Goal: Task Accomplishment & Management: Use online tool/utility

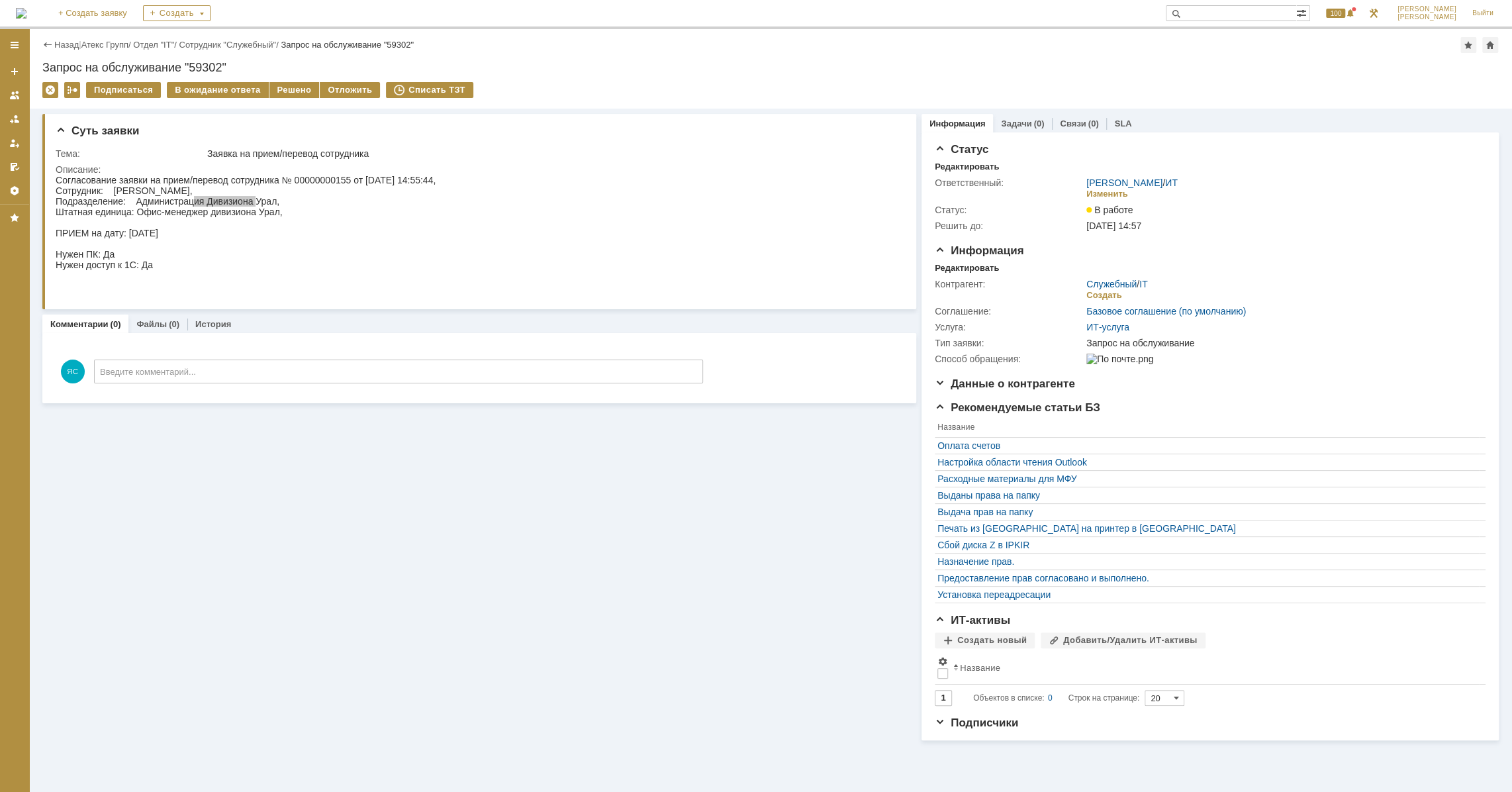
click at [104, 45] on link "Атекс Групп" at bounding box center [105, 44] width 47 height 10
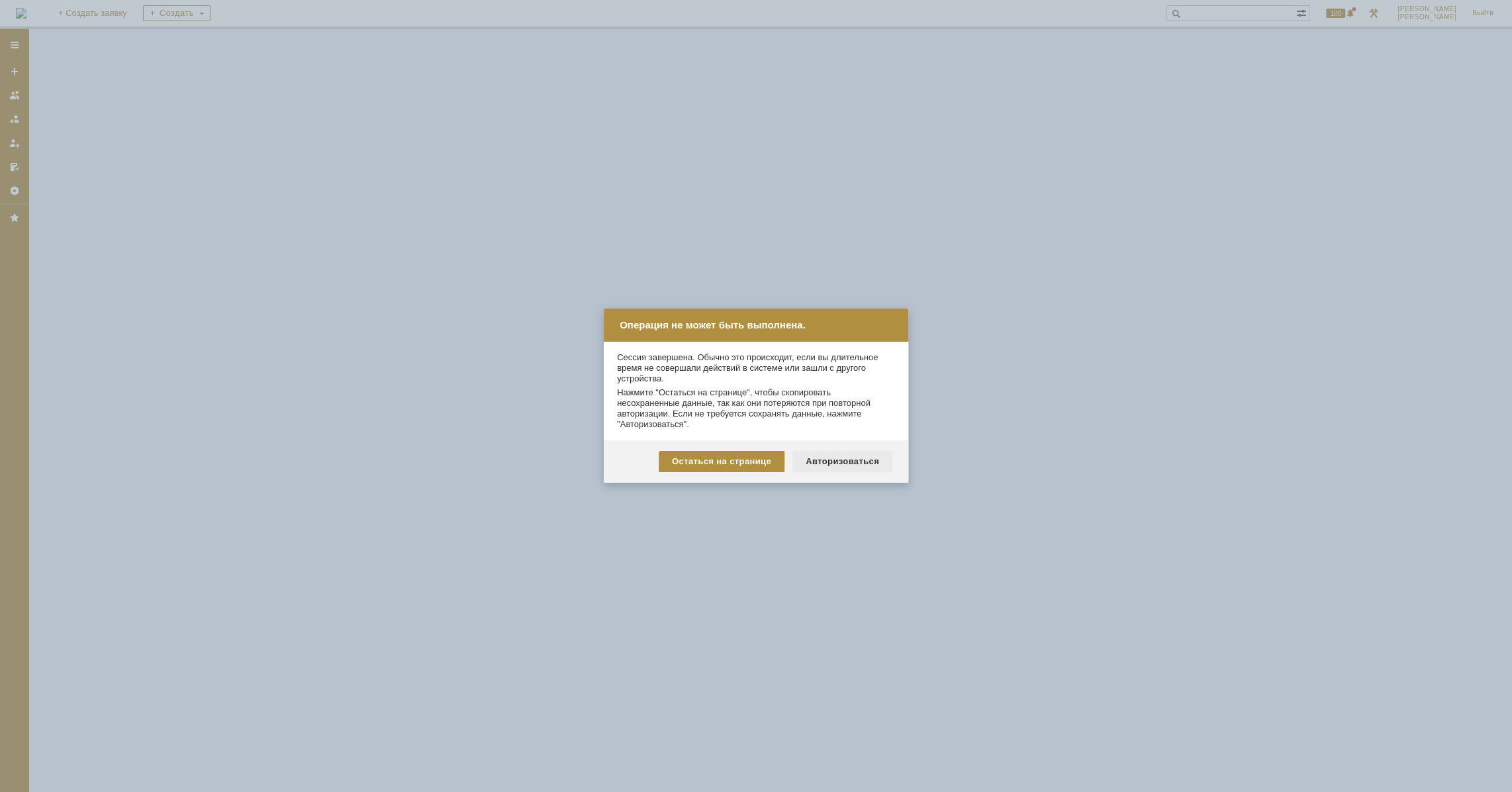
click at [814, 456] on div "Авторизоваться" at bounding box center [843, 461] width 100 height 22
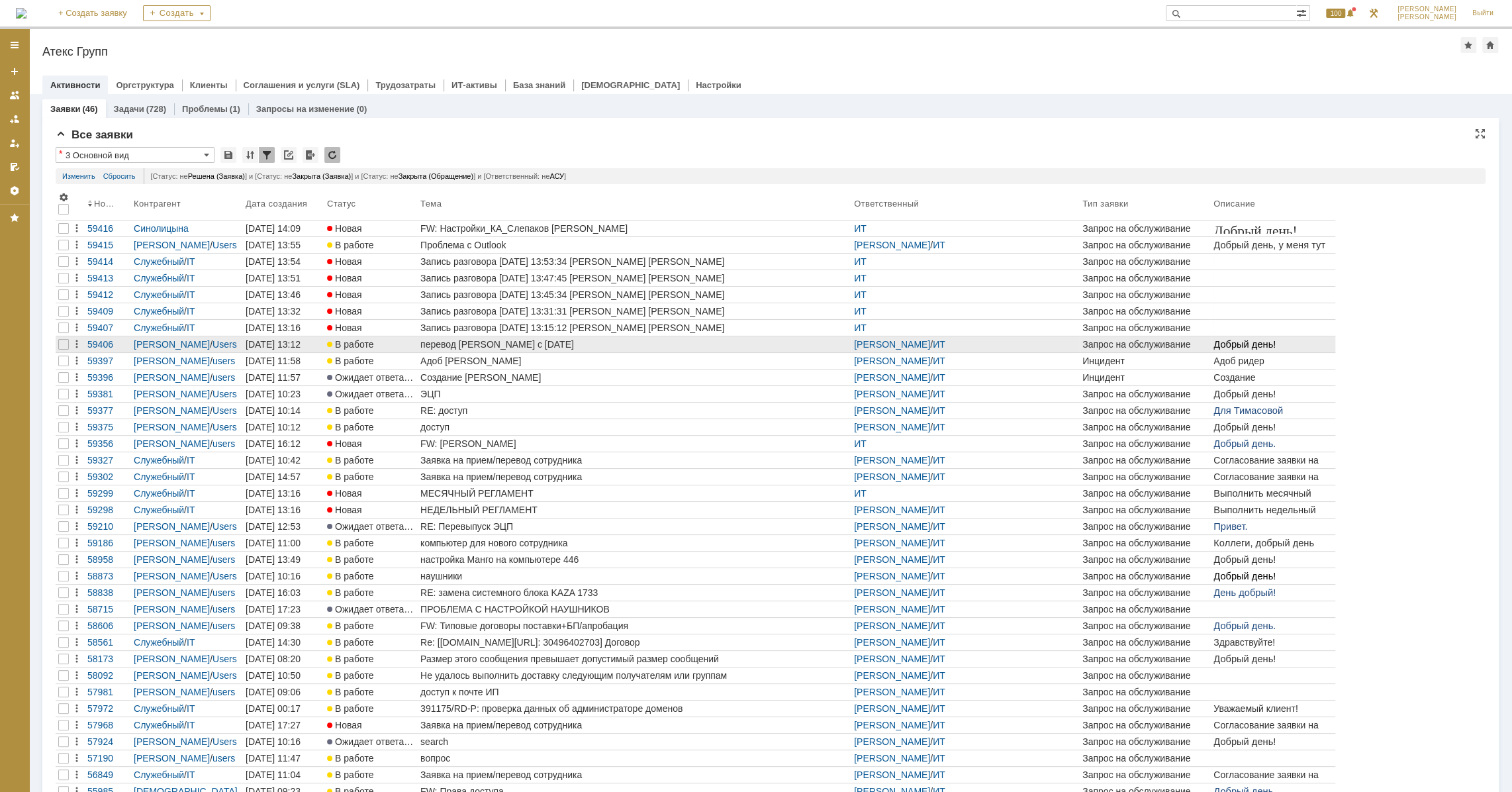
click at [448, 349] on div "перевод Темасовой Н. с 01.10.2025" at bounding box center [635, 344] width 428 height 10
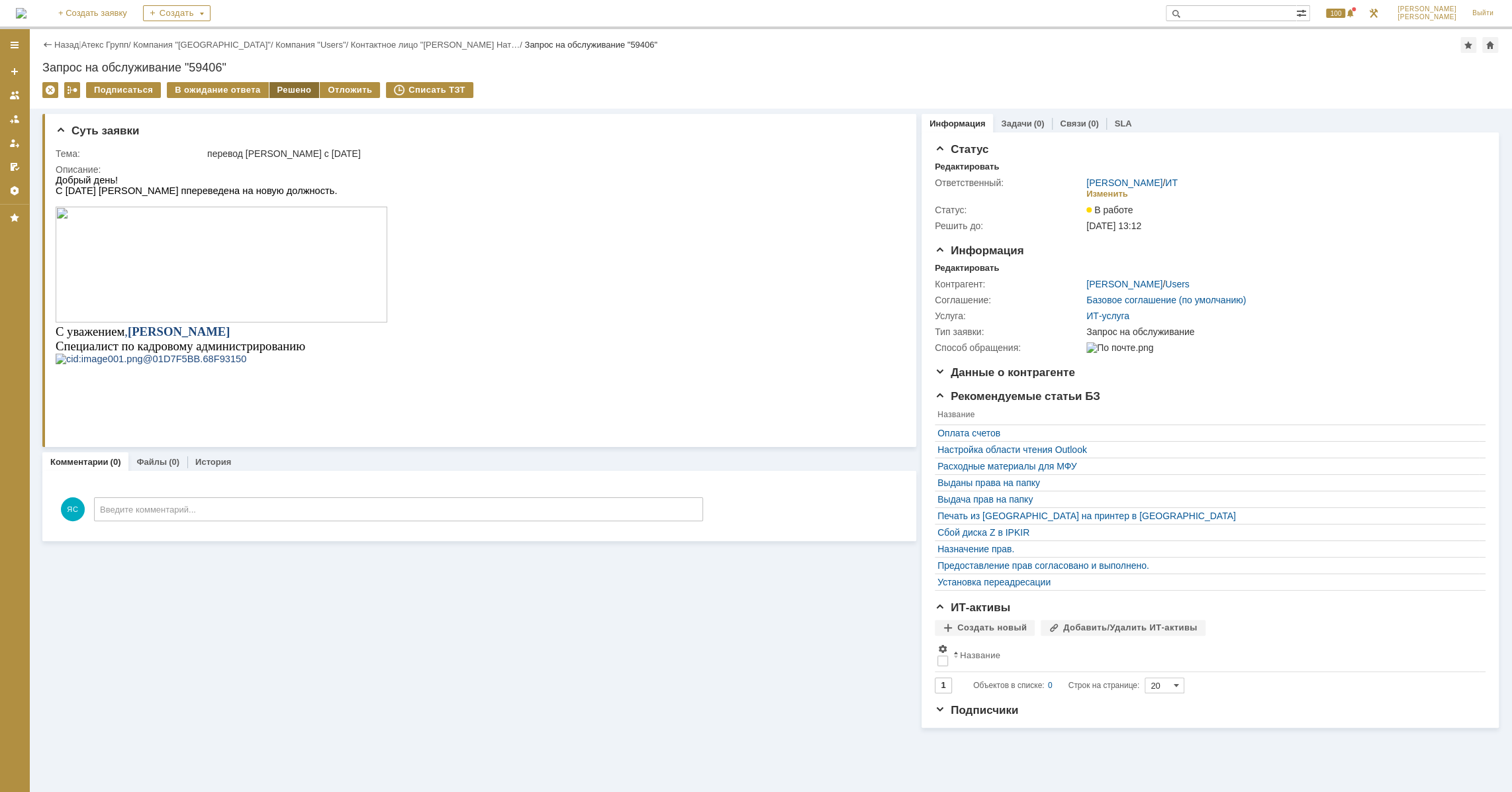
click at [285, 96] on div "Решено" at bounding box center [295, 90] width 51 height 16
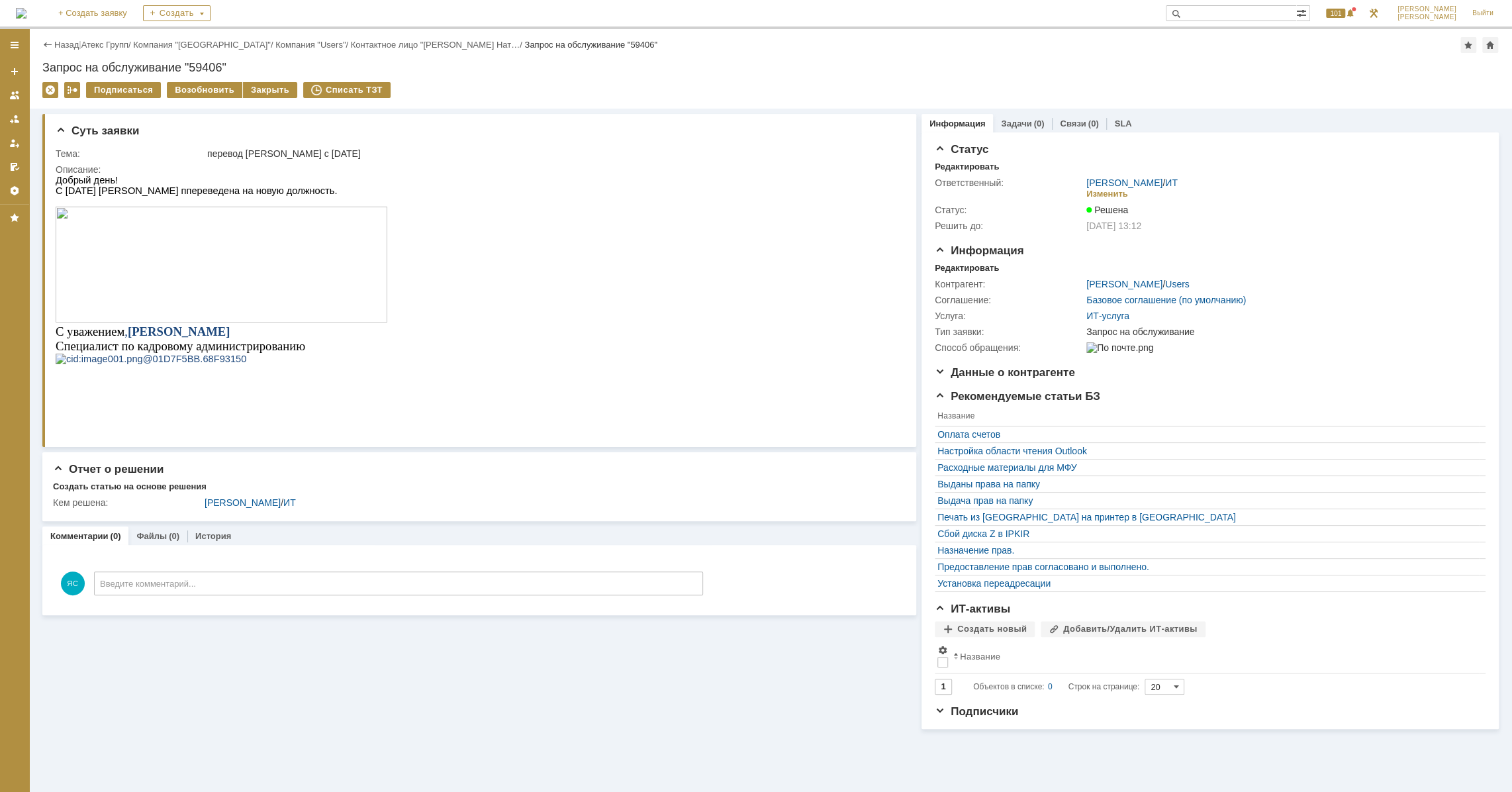
click at [99, 46] on link "Атекс Групп" at bounding box center [105, 44] width 47 height 10
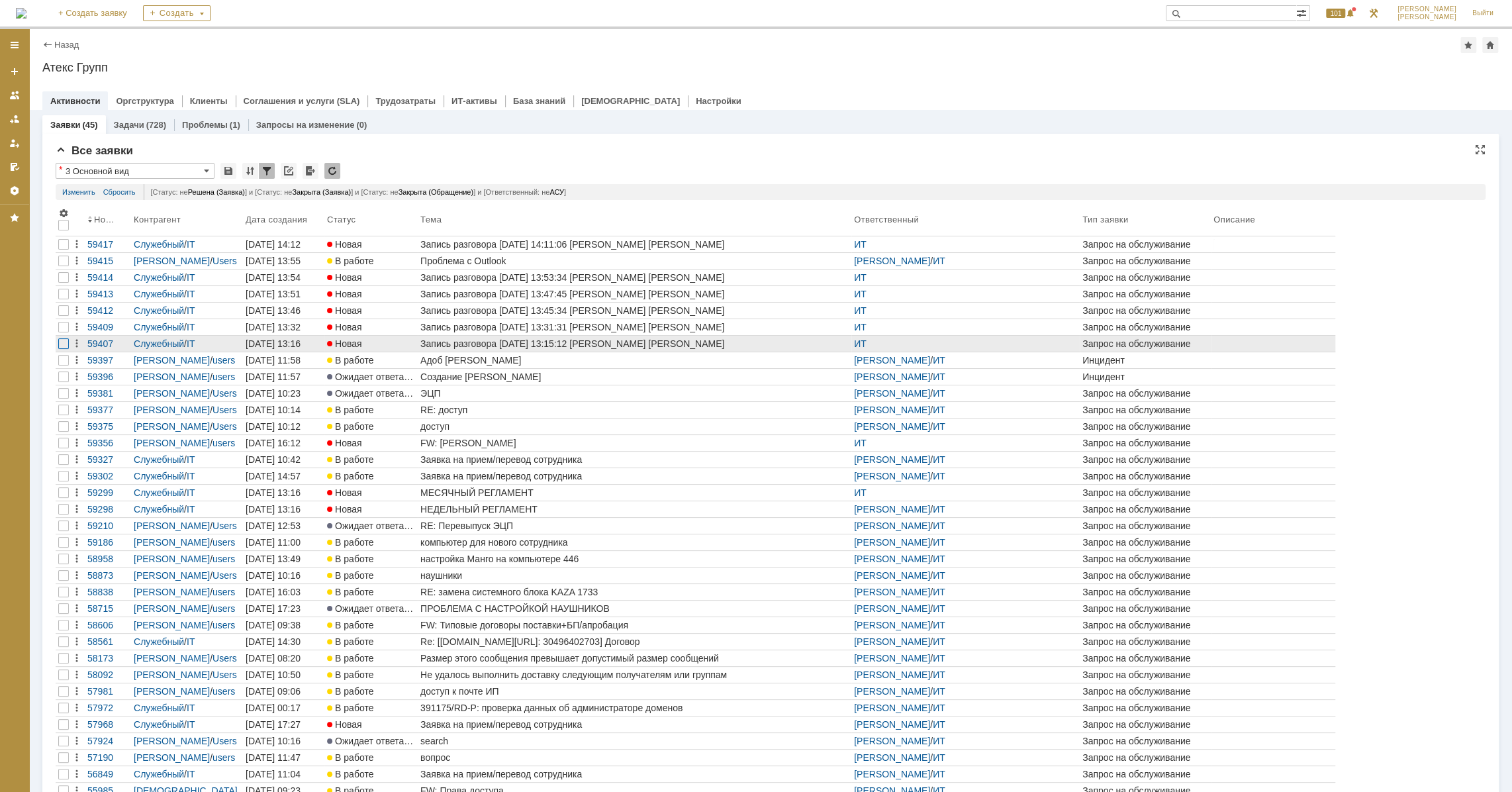
click at [65, 341] on div at bounding box center [63, 343] width 10 height 10
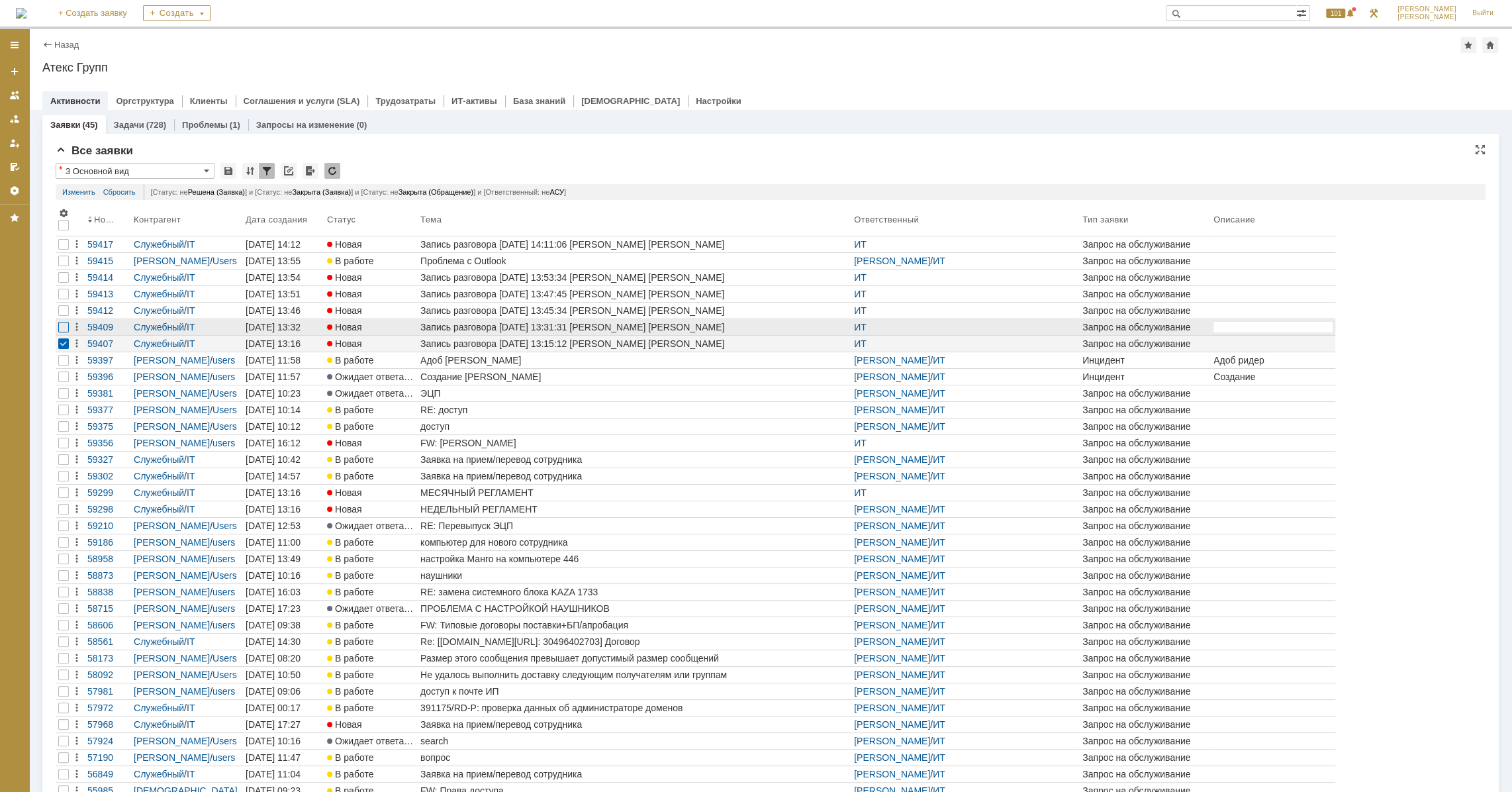
click at [60, 331] on div at bounding box center [63, 326] width 10 height 10
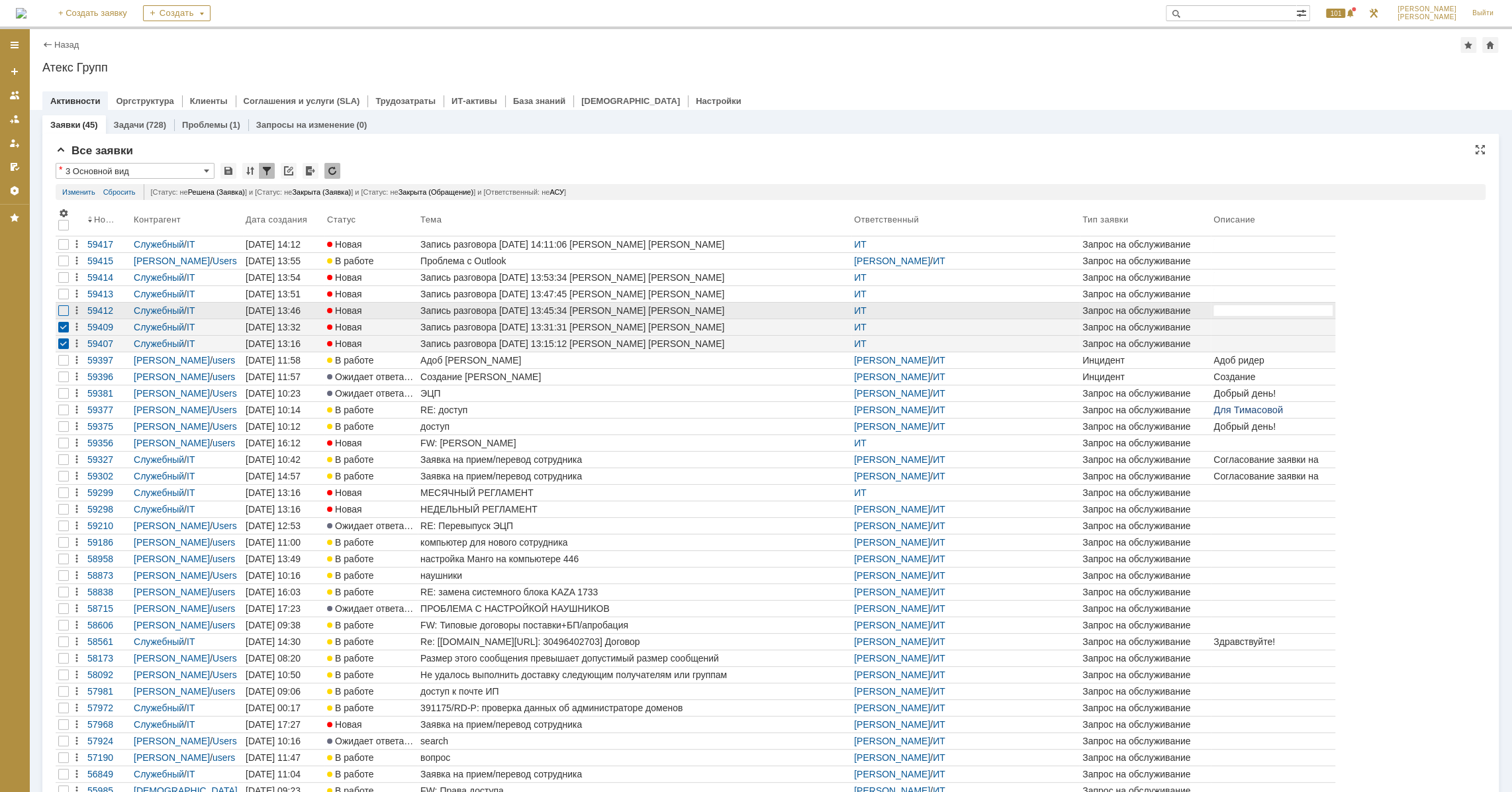
click at [63, 310] on div at bounding box center [63, 310] width 10 height 10
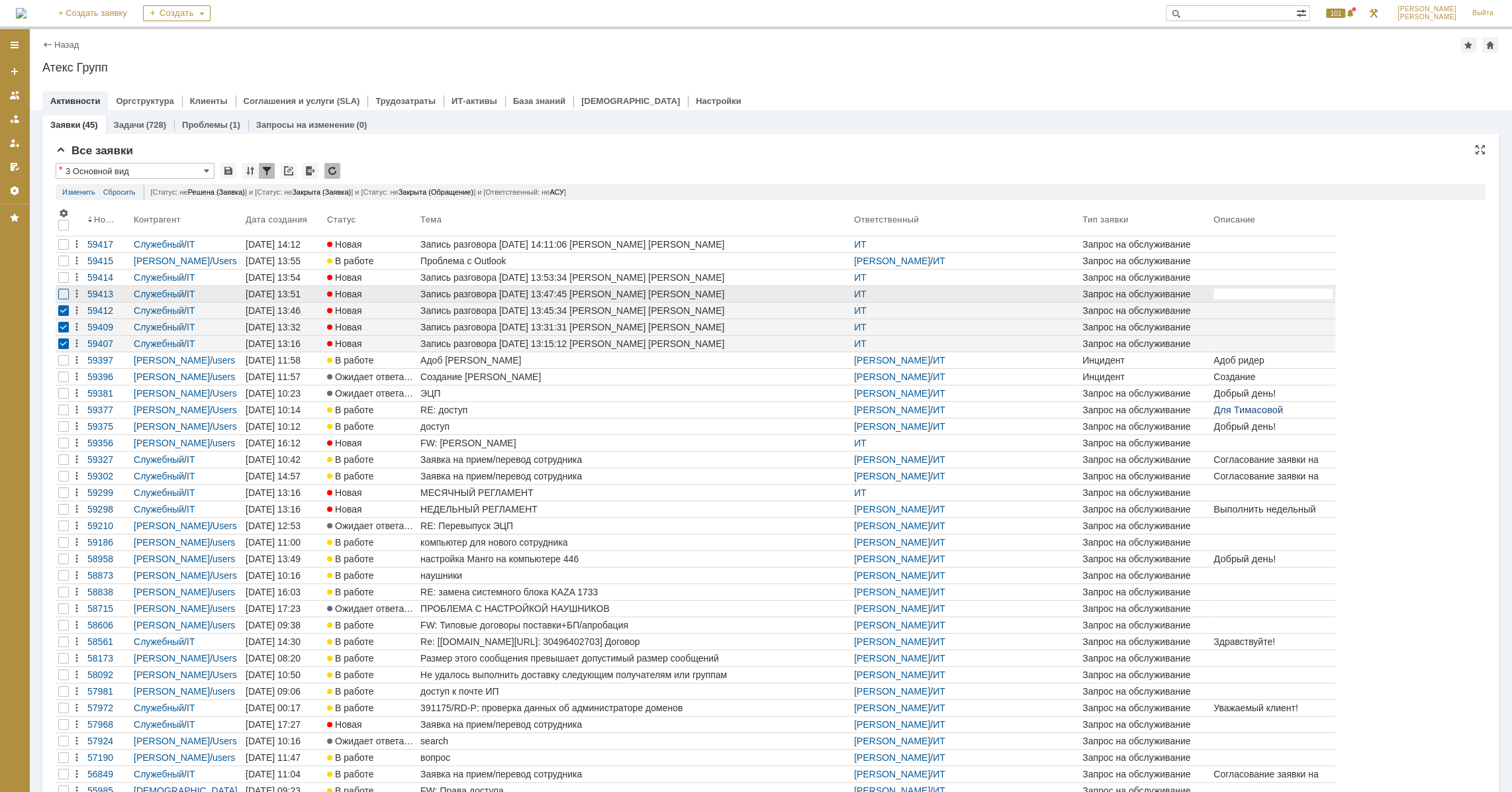
click at [59, 295] on div at bounding box center [63, 293] width 10 height 10
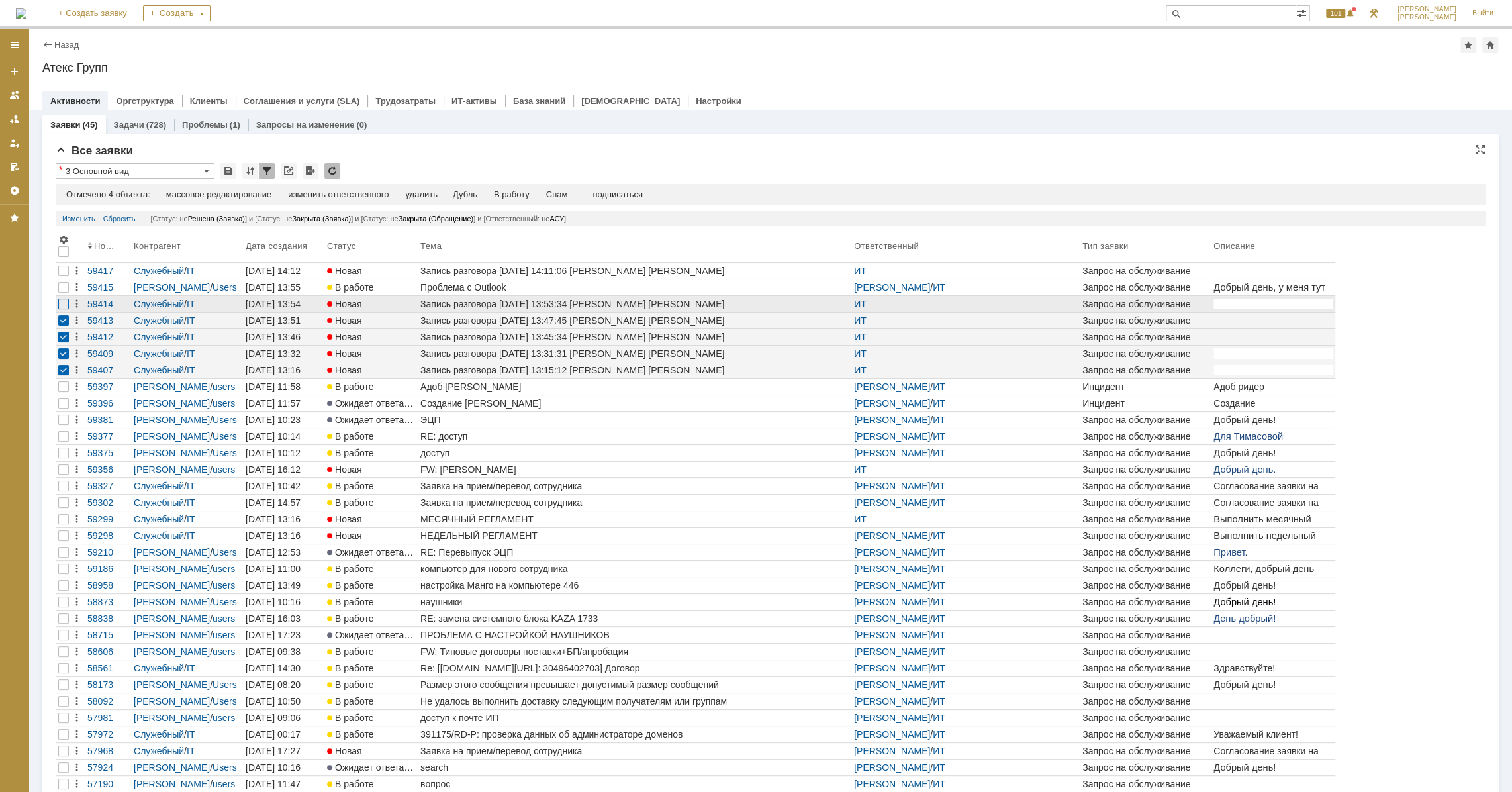
click at [66, 304] on div at bounding box center [63, 304] width 10 height 10
click at [569, 193] on div "Спам" at bounding box center [561, 194] width 22 height 10
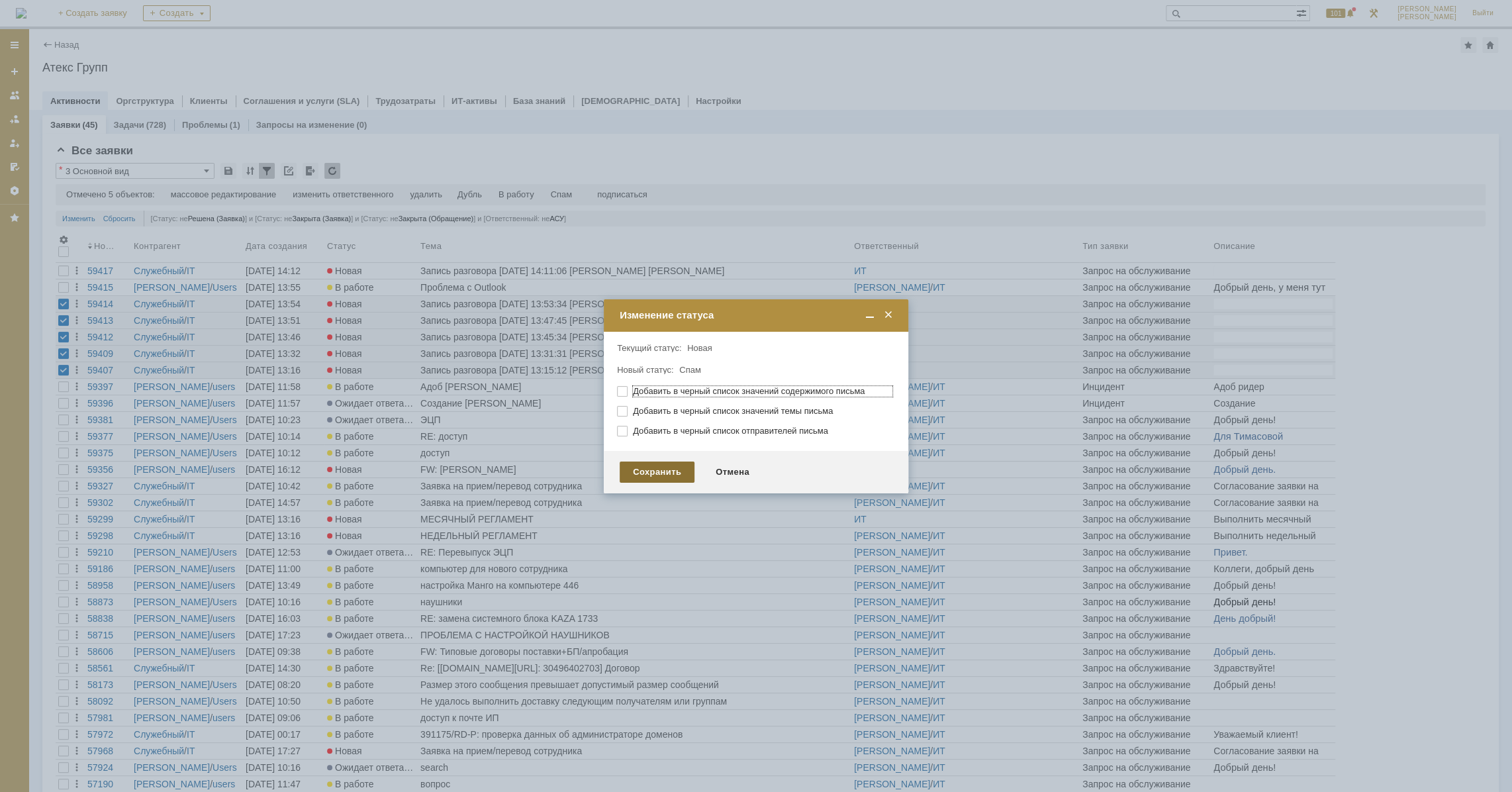
click at [661, 471] on div "Сохранить" at bounding box center [657, 471] width 75 height 22
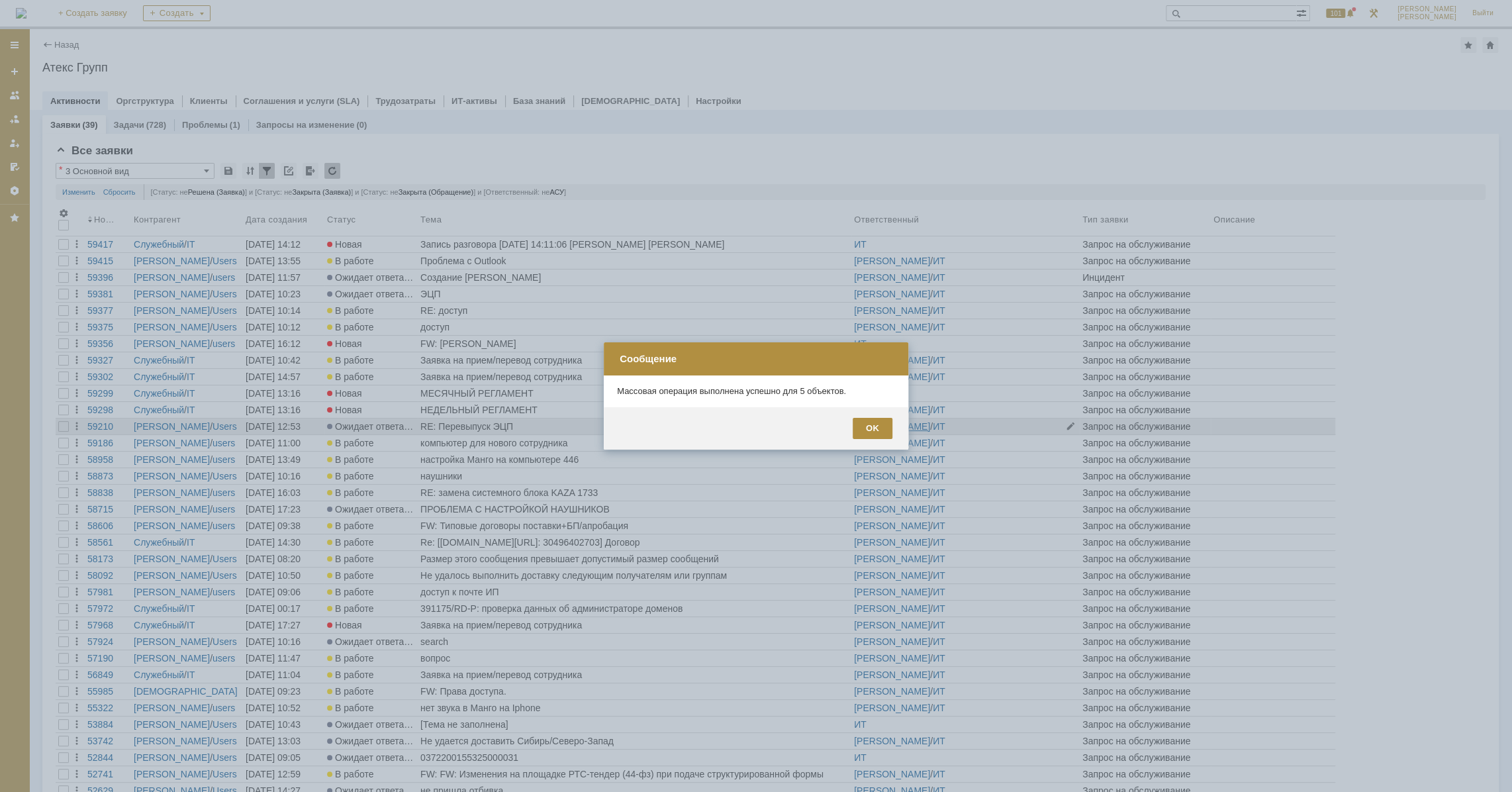
click at [864, 428] on div "OK" at bounding box center [873, 428] width 39 height 22
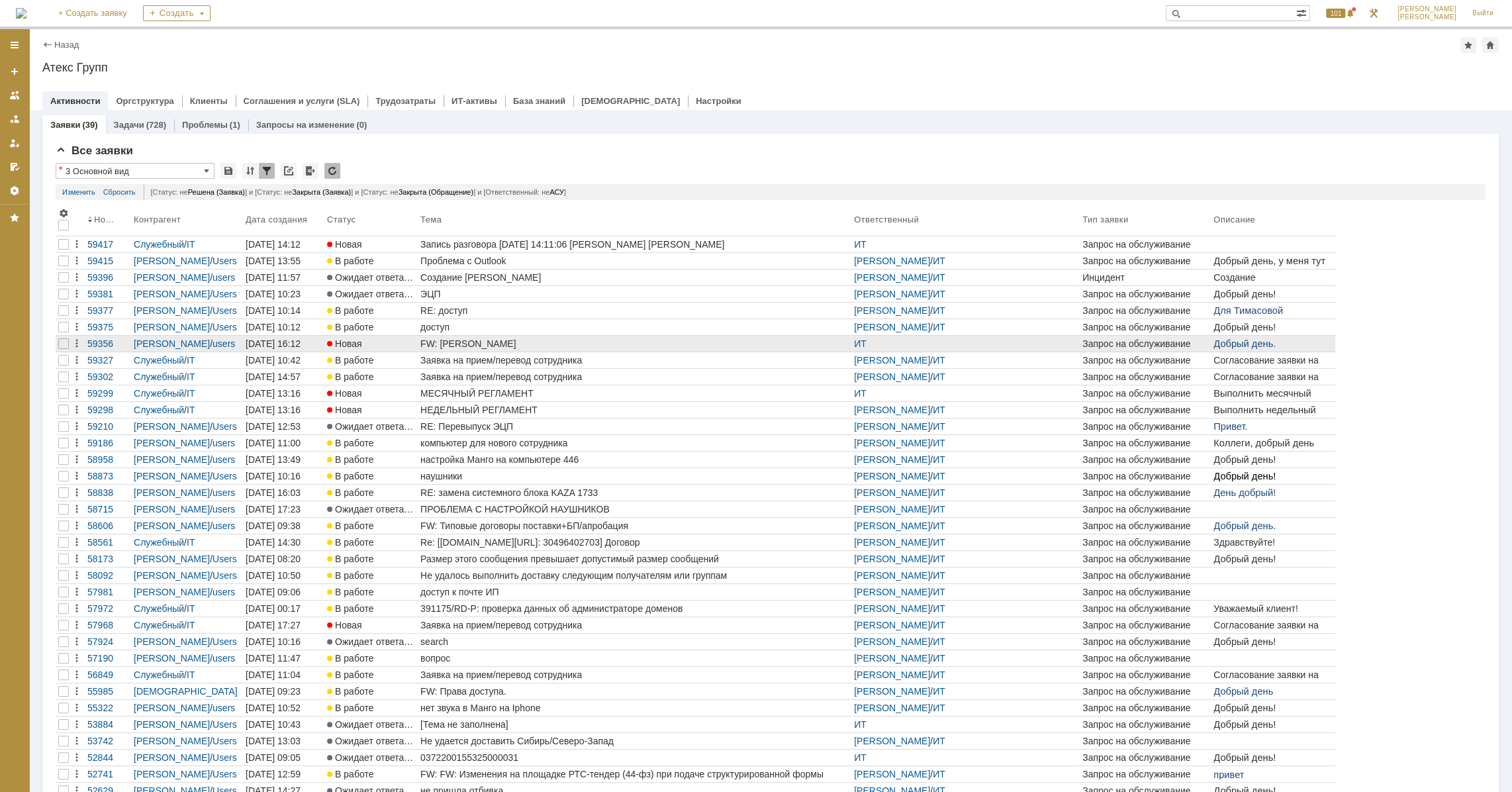
click at [466, 343] on div "FW: картридж Халапайнен" at bounding box center [635, 343] width 428 height 10
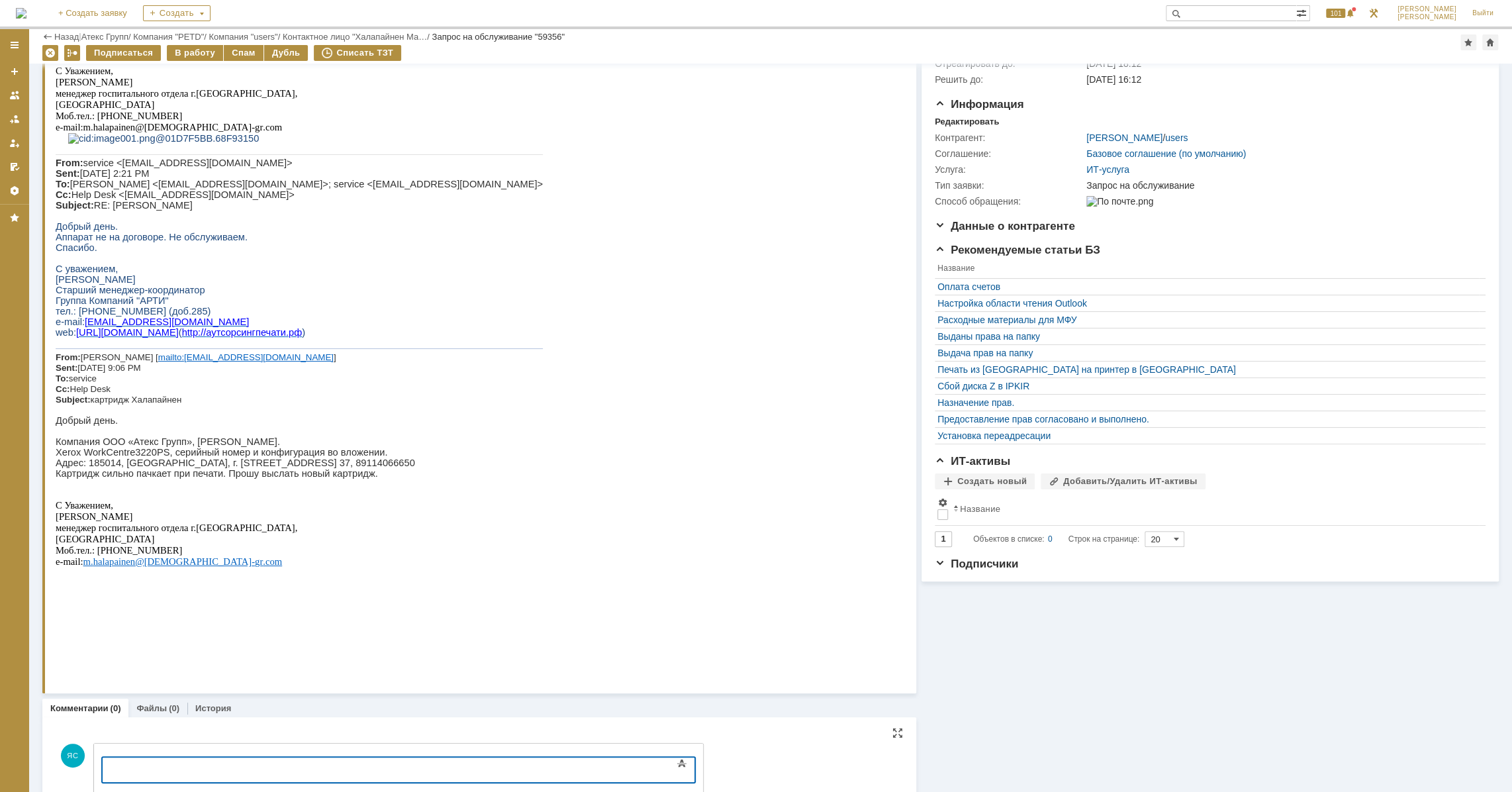
click at [304, 766] on div at bounding box center [210, 768] width 188 height 10
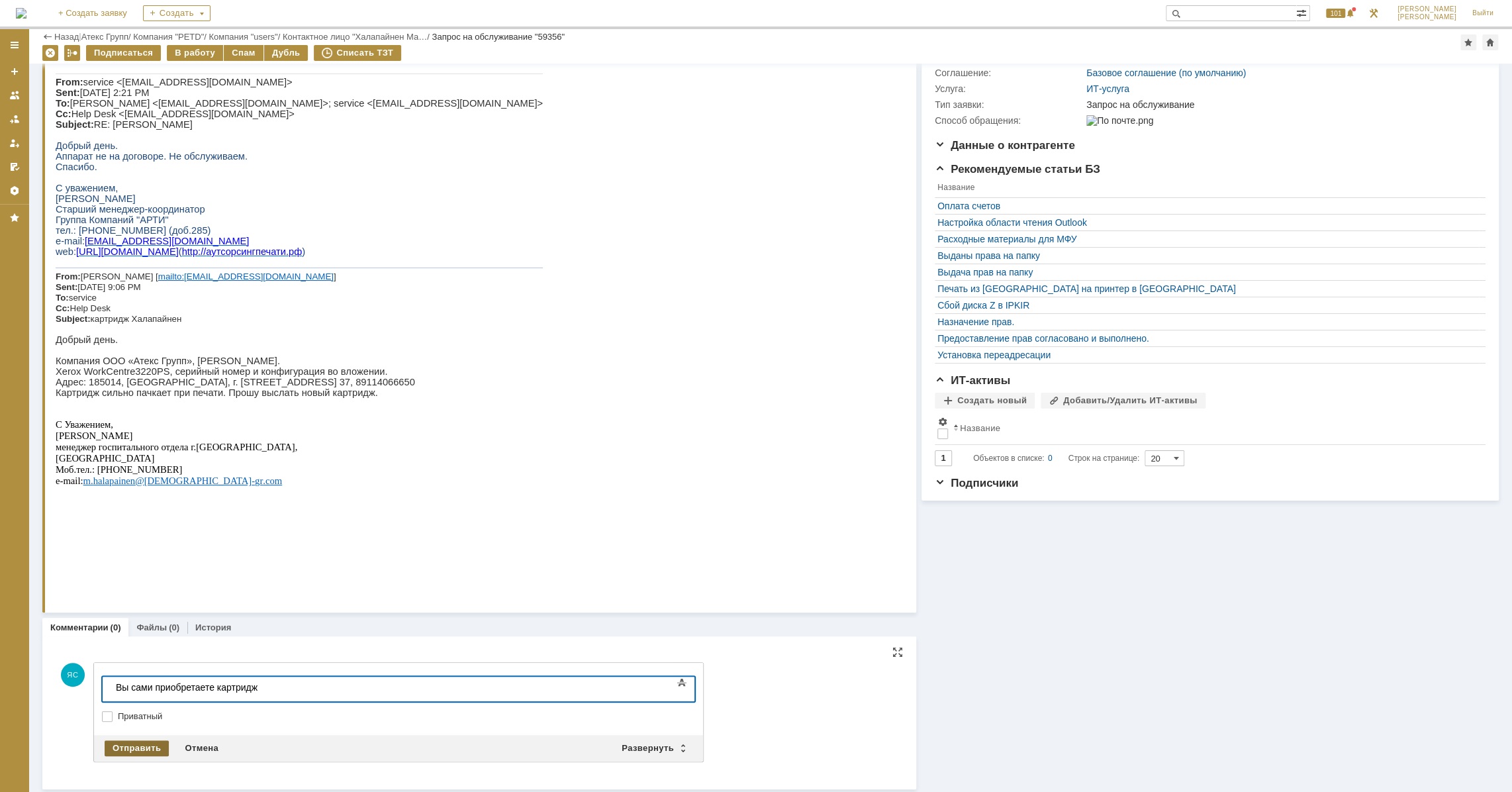
click at [151, 742] on div "Отправить" at bounding box center [137, 748] width 65 height 16
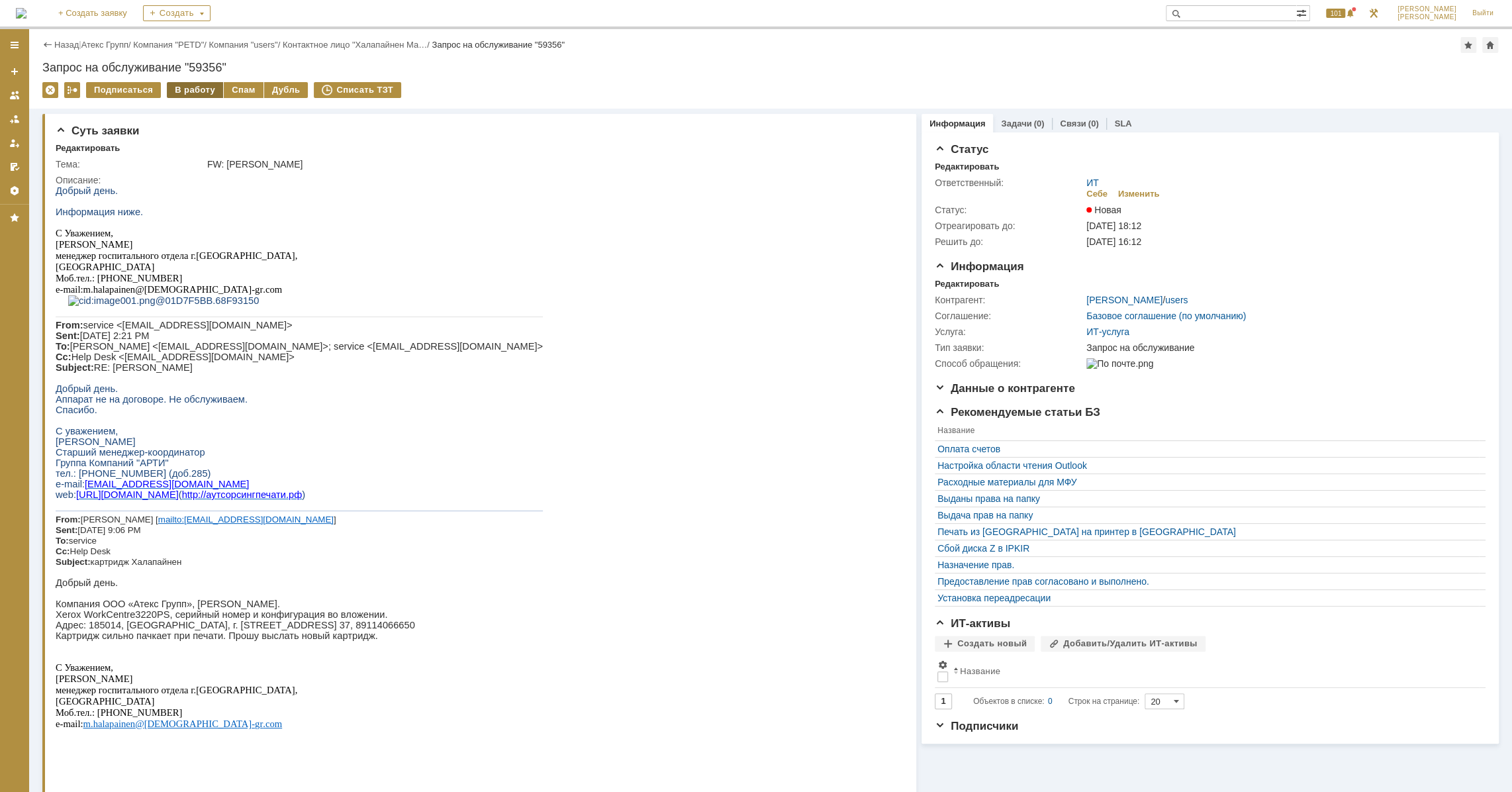
click at [201, 93] on div "В работу" at bounding box center [195, 90] width 56 height 16
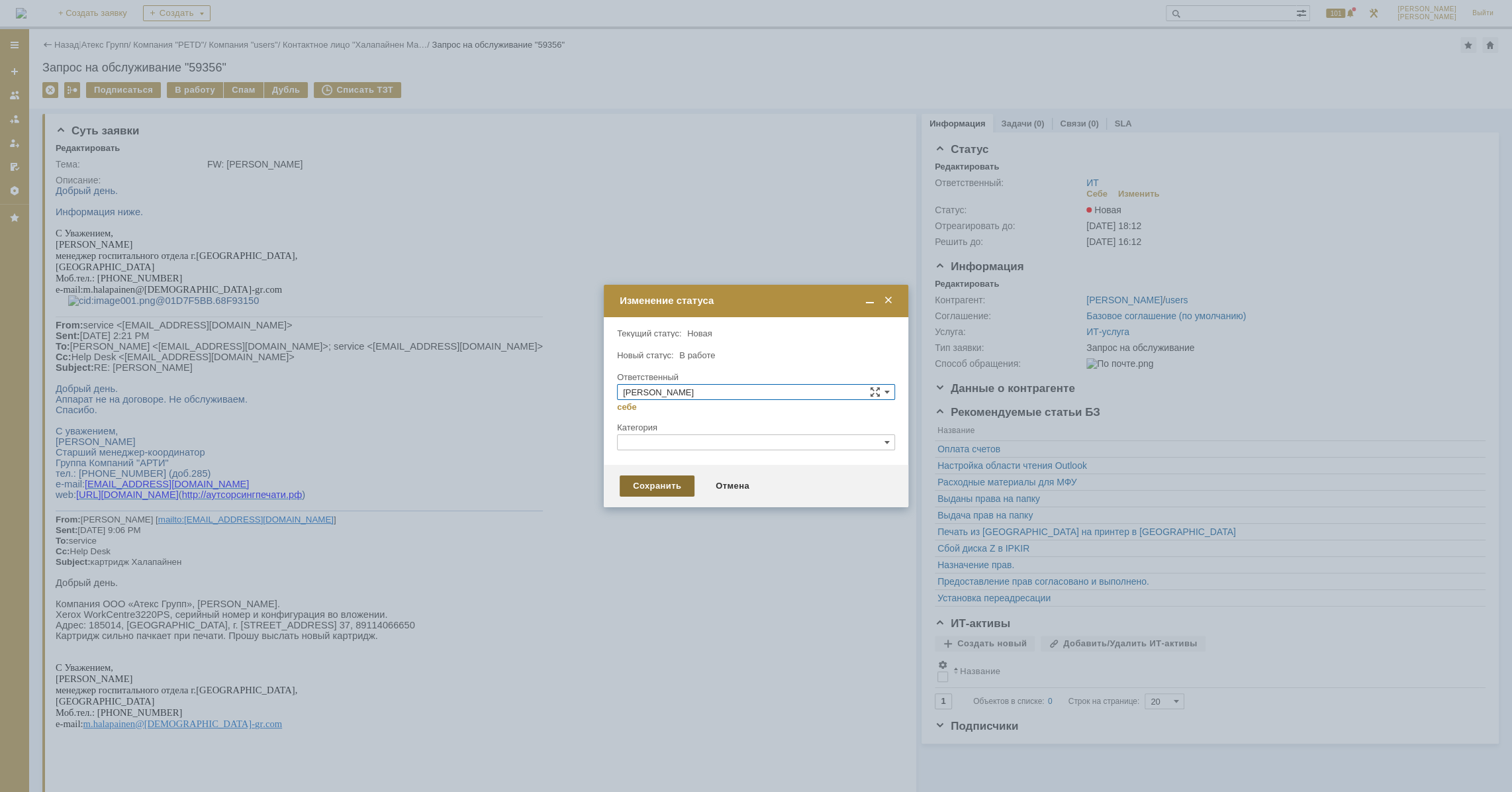
click at [621, 482] on div "Сохранить" at bounding box center [657, 486] width 75 height 22
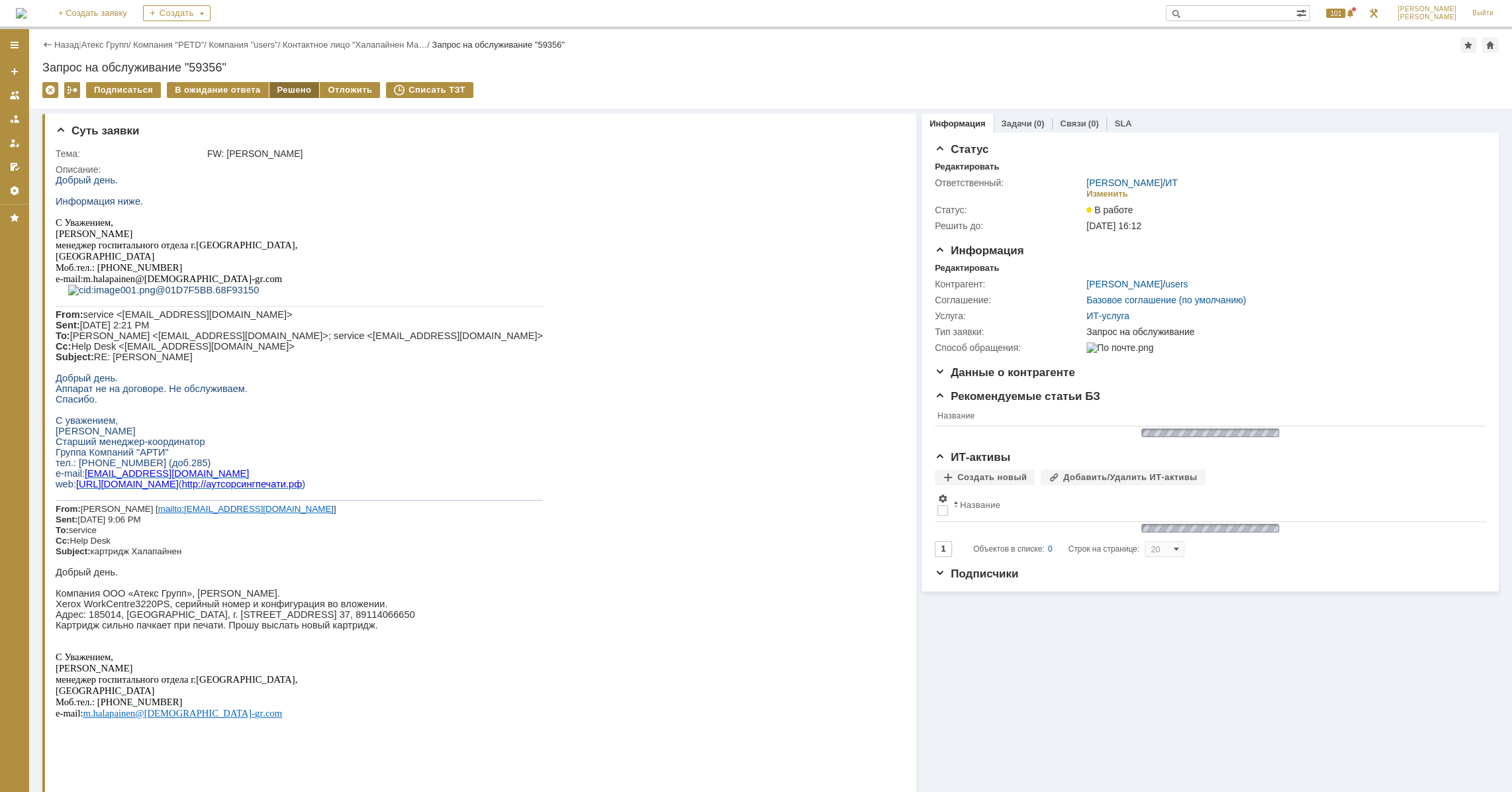
click at [285, 89] on div "Решено" at bounding box center [295, 90] width 51 height 16
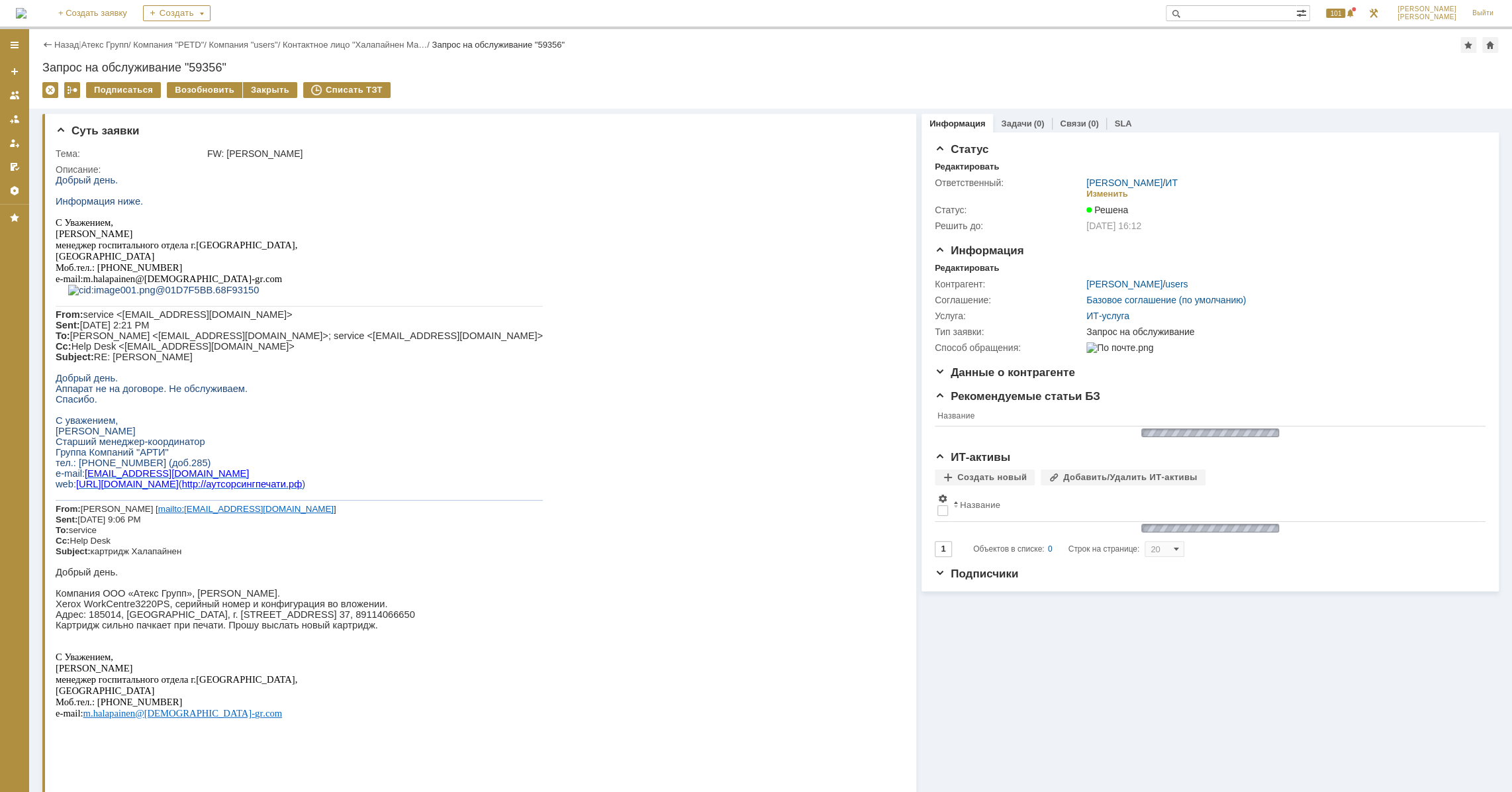
click at [114, 50] on div "Назад | Атекс Групп / Компания "PETD" / Компания "users" / Контактное лицо "Хал…" at bounding box center [771, 45] width 1457 height 16
click at [112, 46] on link "Атекс Групп" at bounding box center [105, 44] width 47 height 10
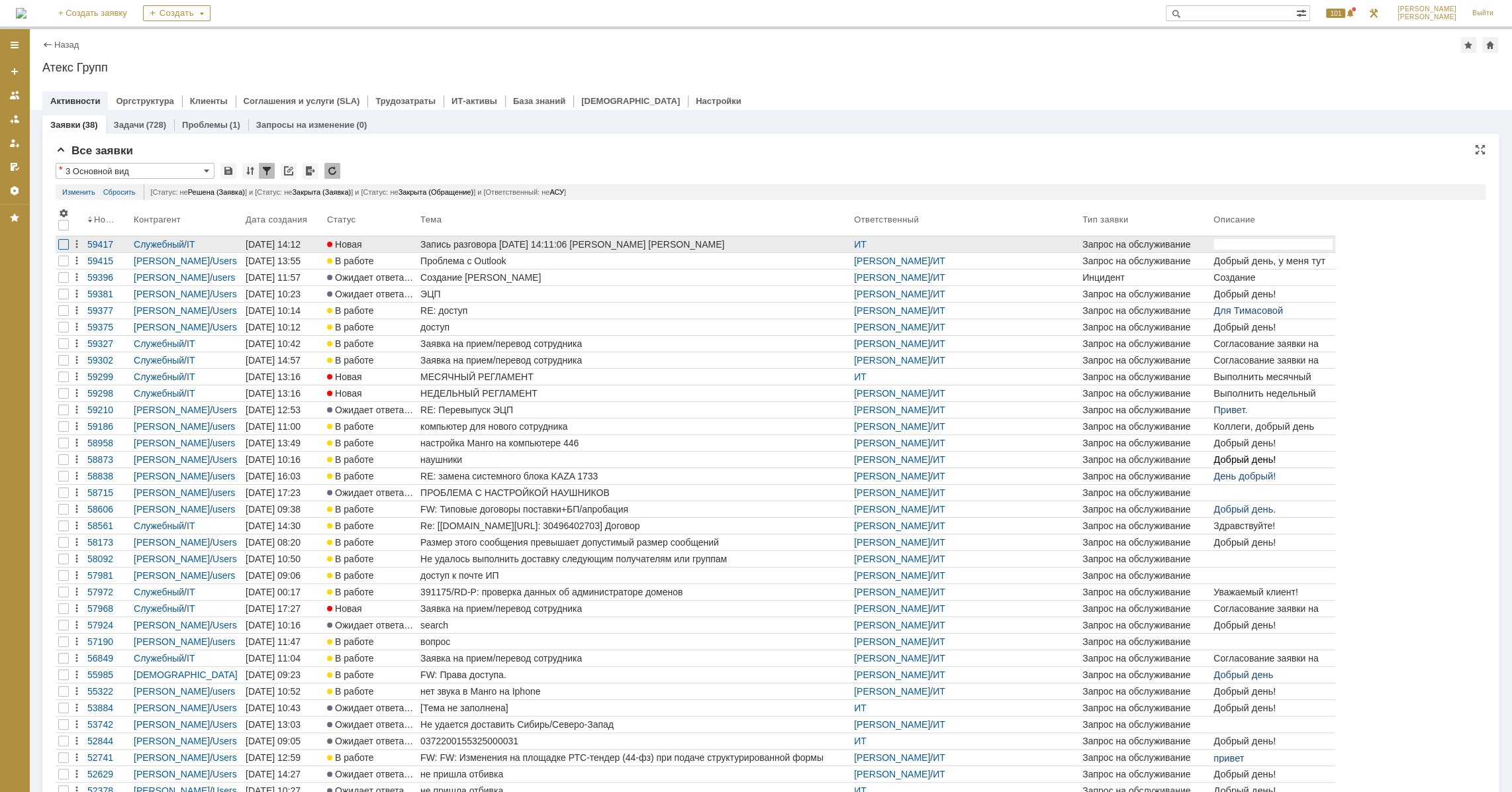
click at [60, 244] on div at bounding box center [63, 244] width 10 height 10
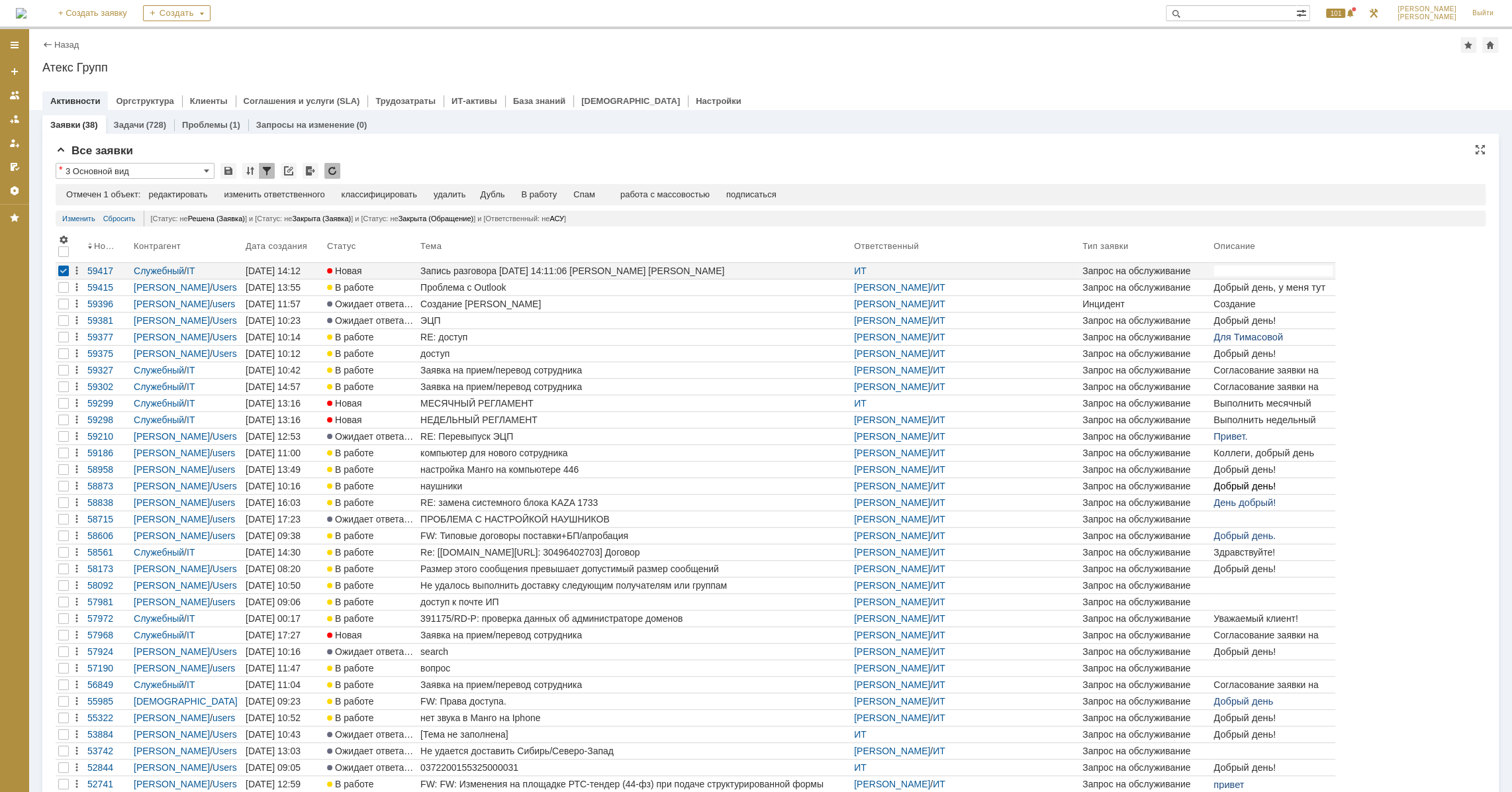
click at [576, 196] on td "Спам" at bounding box center [584, 195] width 38 height 12
click at [594, 193] on div "Спам" at bounding box center [584, 194] width 22 height 10
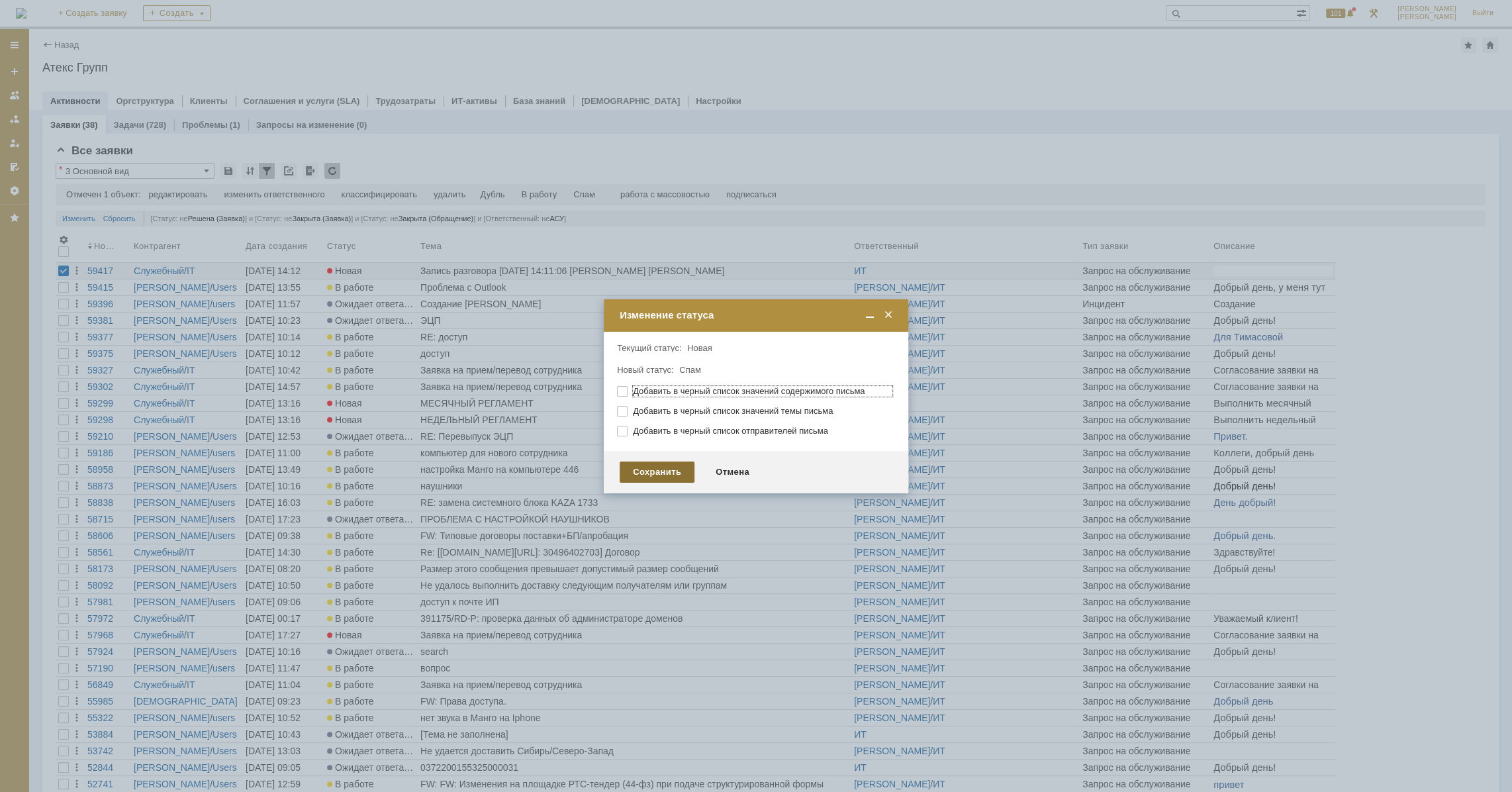
click at [668, 470] on div "Сохранить" at bounding box center [657, 471] width 75 height 22
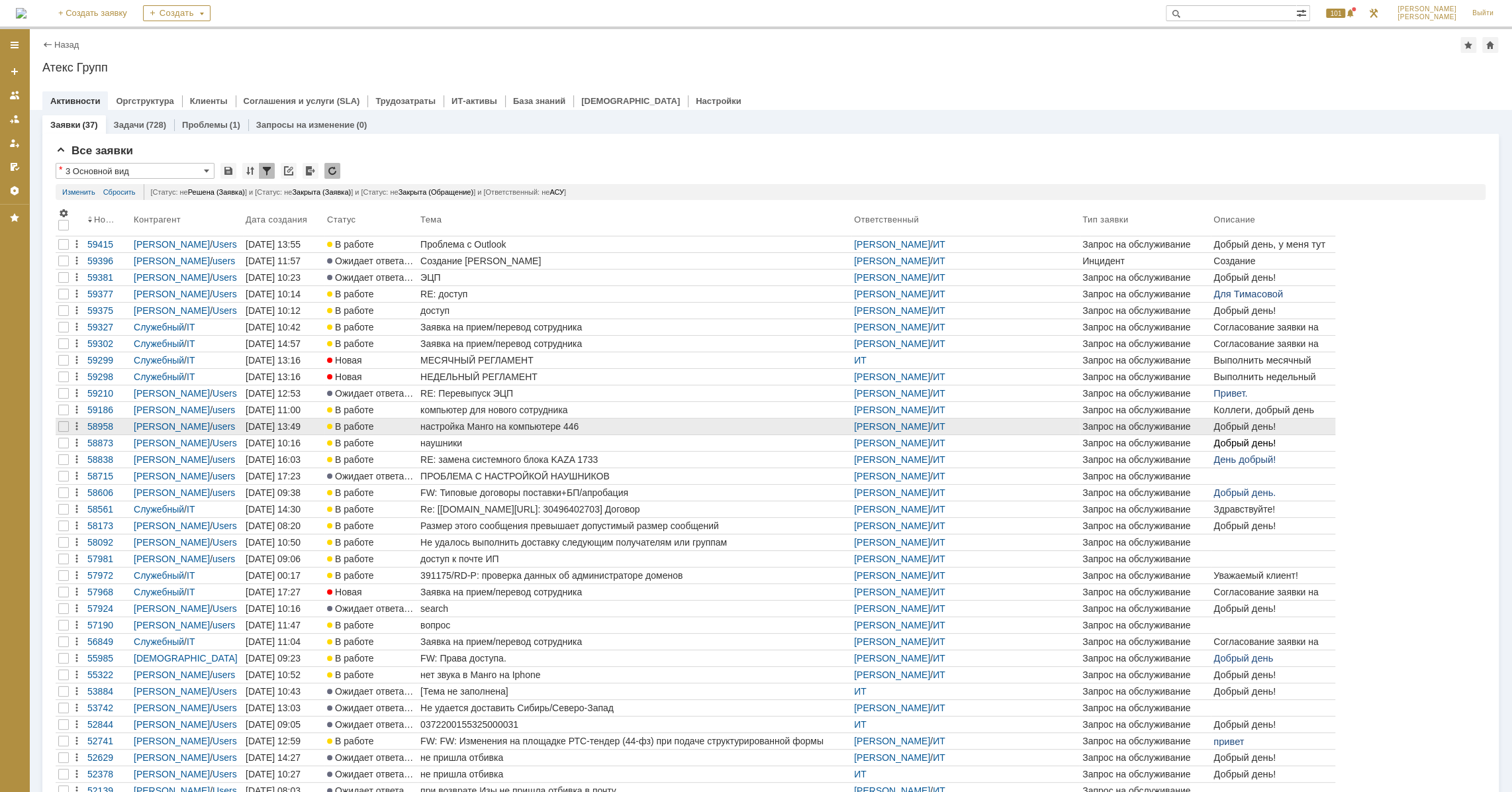
click at [530, 425] on div "настройка Манго на компьютере 446" at bounding box center [635, 426] width 428 height 10
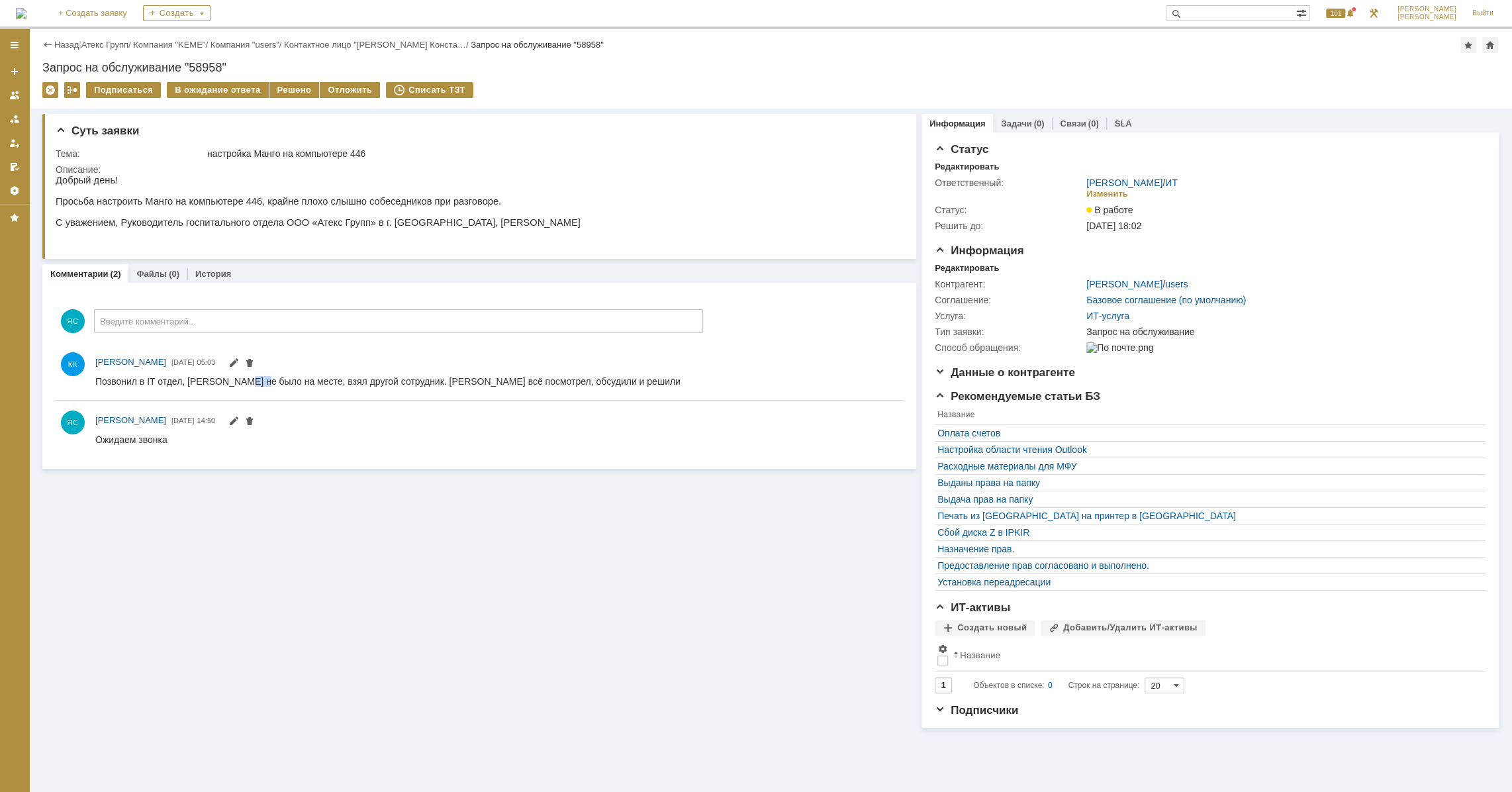
click at [258, 385] on div "Позвонил в IT отдел, Сергея не было на месте, взял другой сотрудник. Онлайн всё…" at bounding box center [388, 381] width 585 height 10
drag, startPoint x: 495, startPoint y: 761, endPoint x: 399, endPoint y: 385, distance: 388.1
click at [399, 385] on div "Позвонил в IT отдел, Сергея не было на месте, взял другой сотрудник. Онлайн всё…" at bounding box center [388, 381] width 585 height 10
click at [443, 382] on div "Позвонил в IT отдел, Сергея не было на месте, взял другой сотрудник. Онлайн всё…" at bounding box center [388, 381] width 585 height 10
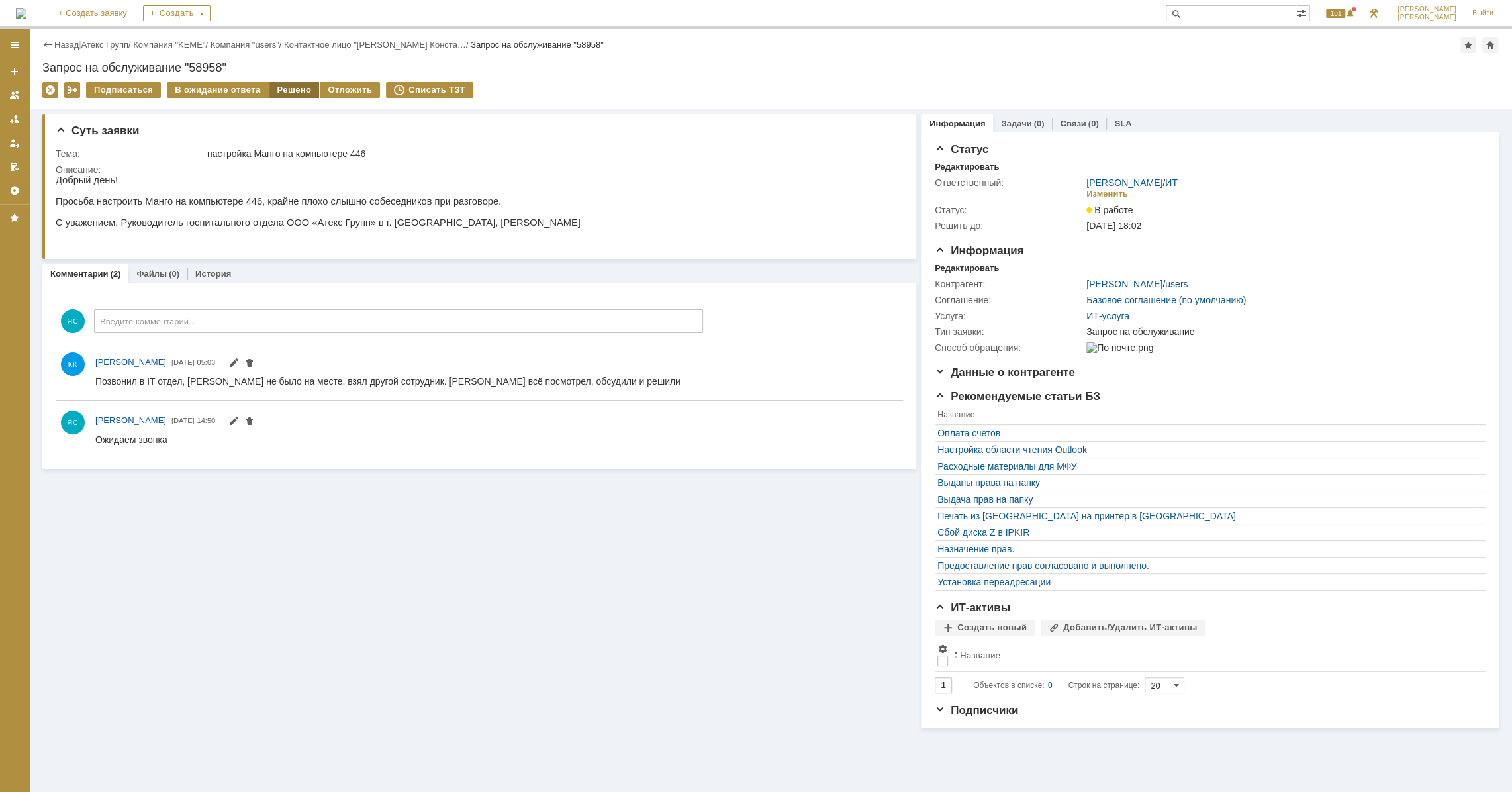
click at [284, 83] on div "Решено" at bounding box center [295, 90] width 51 height 16
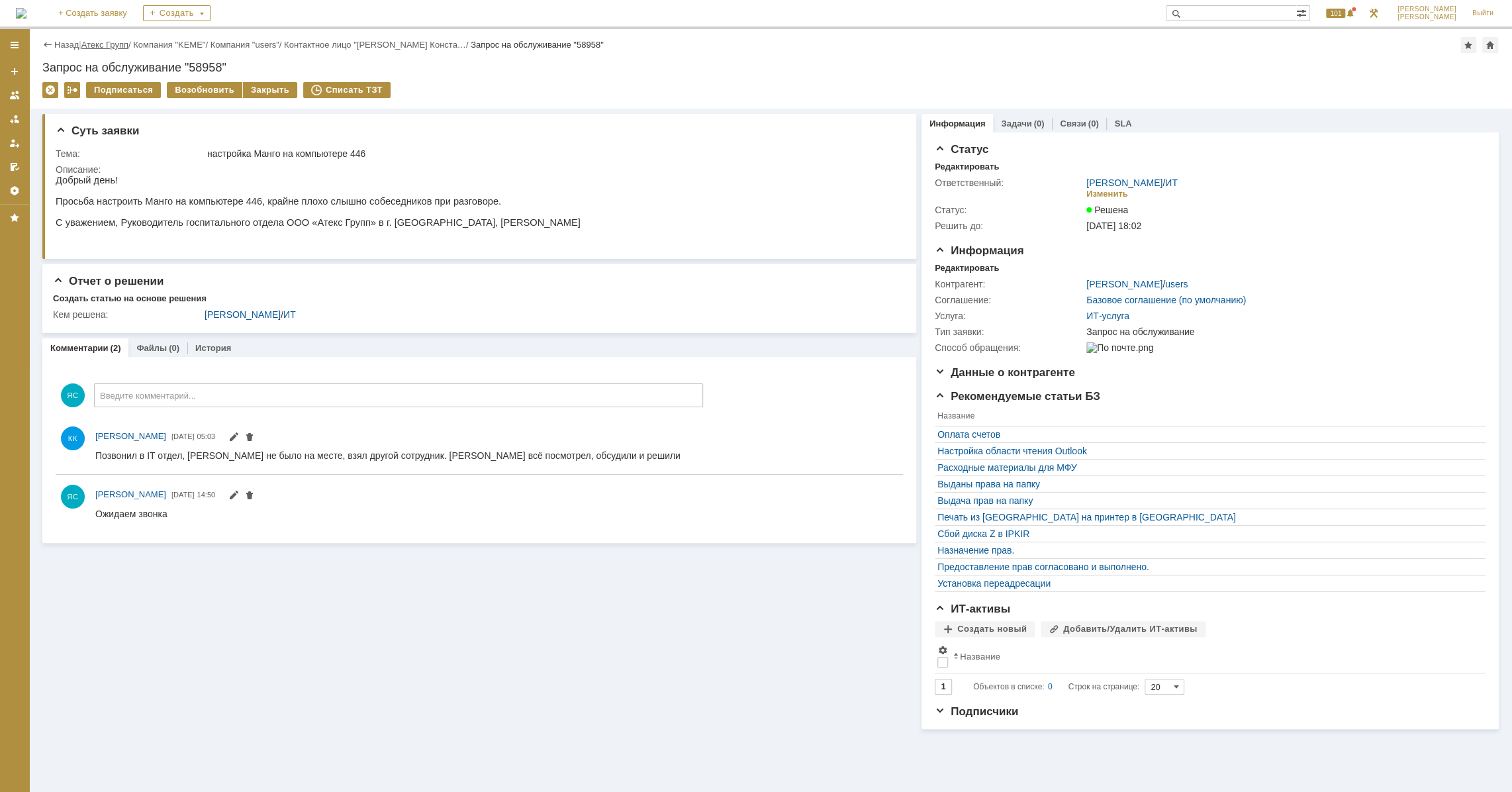
click at [108, 46] on link "Атекс Групп" at bounding box center [105, 44] width 47 height 10
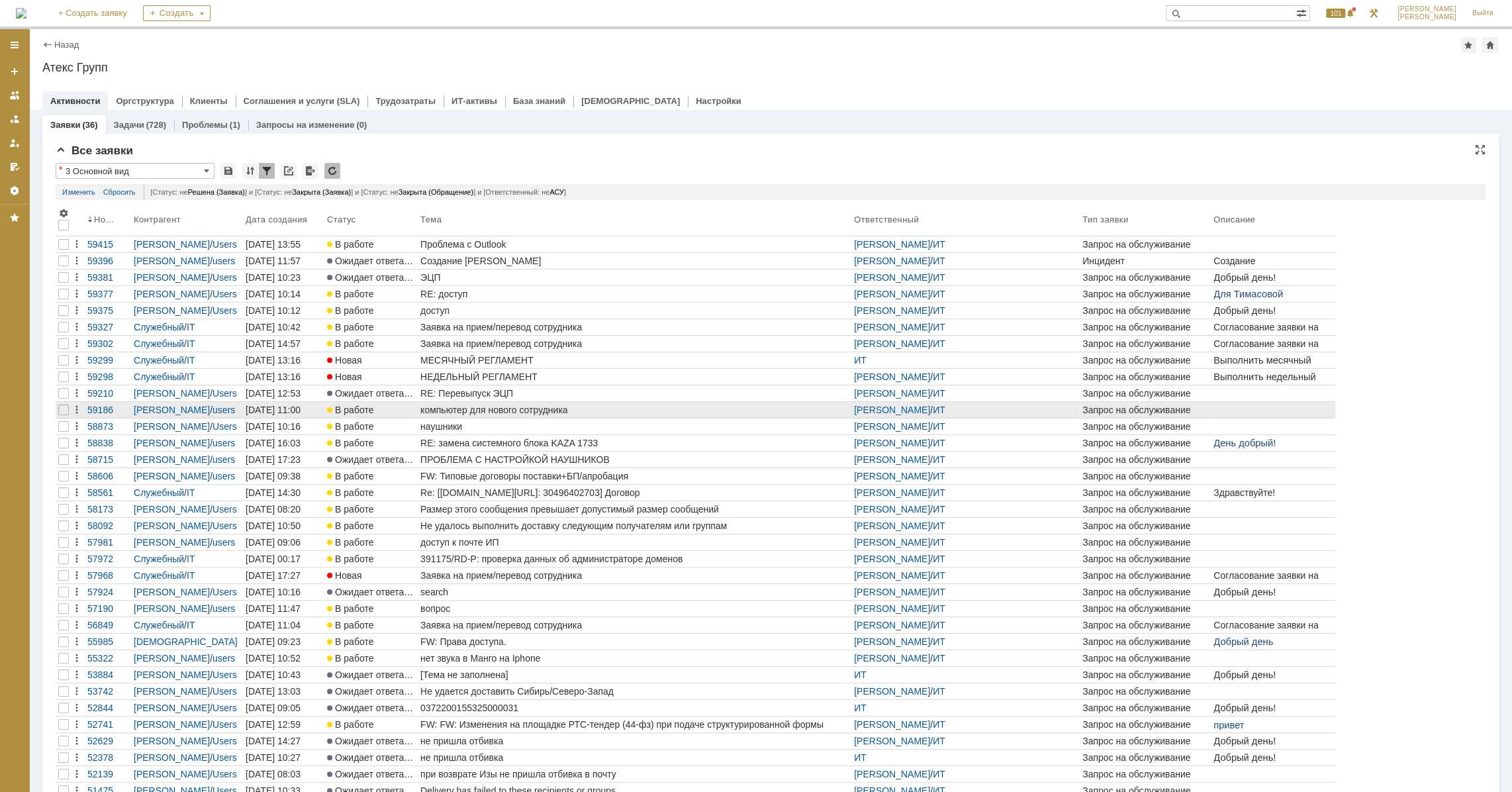
click at [502, 408] on div "компьютер для нового сотрудника" at bounding box center [635, 410] width 428 height 10
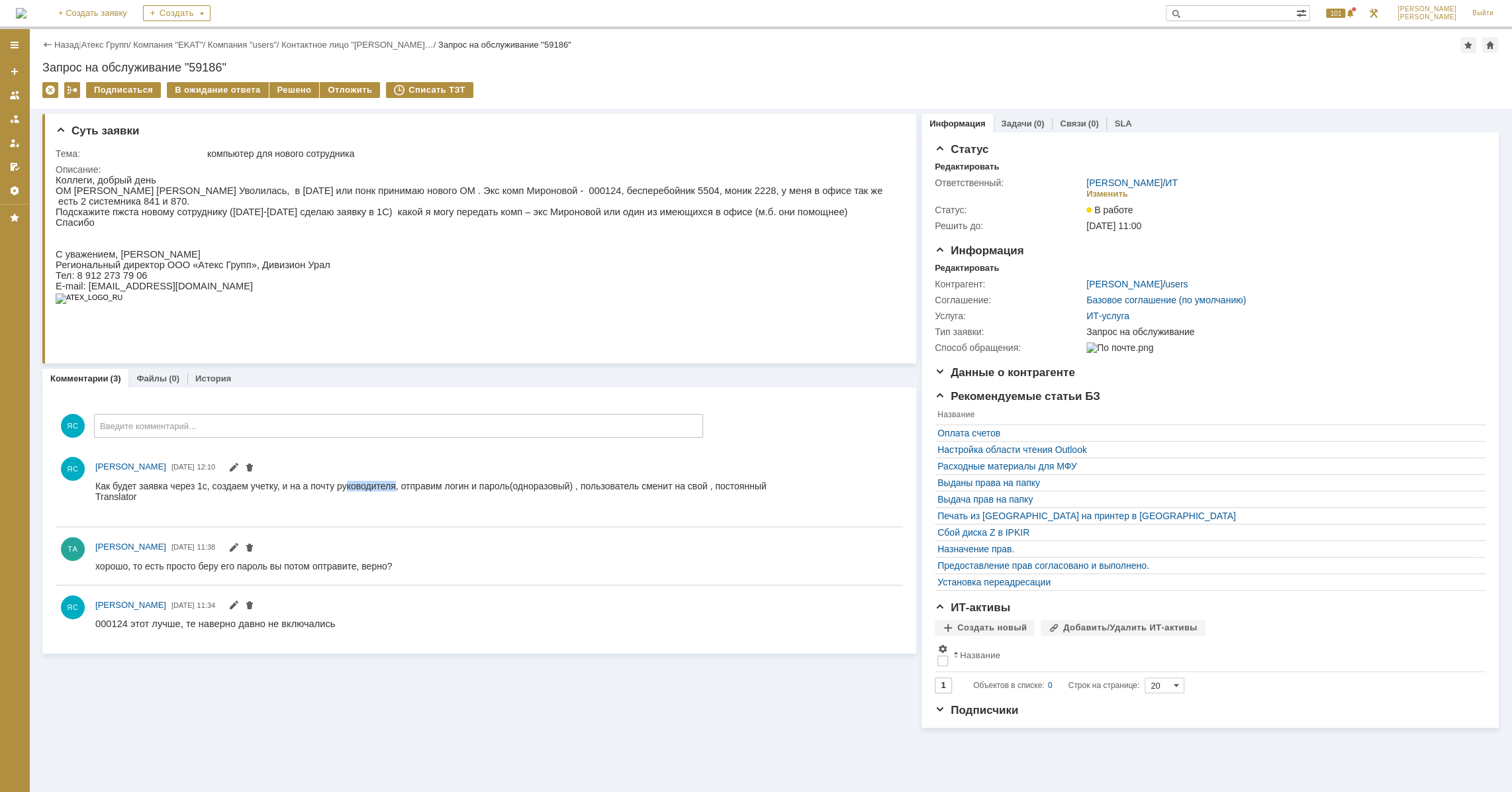
drag, startPoint x: 370, startPoint y: 489, endPoint x: 394, endPoint y: 489, distance: 24.0
click at [394, 489] on div "Как будет заявка через 1с, создаем учетку, и на а почту руководителя, отправим …" at bounding box center [431, 496] width 671 height 32
click at [461, 484] on div "Как будет заявка через 1с, создаем учетку, и на а почту руководителя, отправим …" at bounding box center [431, 496] width 671 height 32
drag, startPoint x: 609, startPoint y: 486, endPoint x: 570, endPoint y: 486, distance: 39.0
click at [570, 486] on div "Как будет заявка через 1с, создаем учетку, и на а почту руководителя, отправим …" at bounding box center [431, 496] width 671 height 32
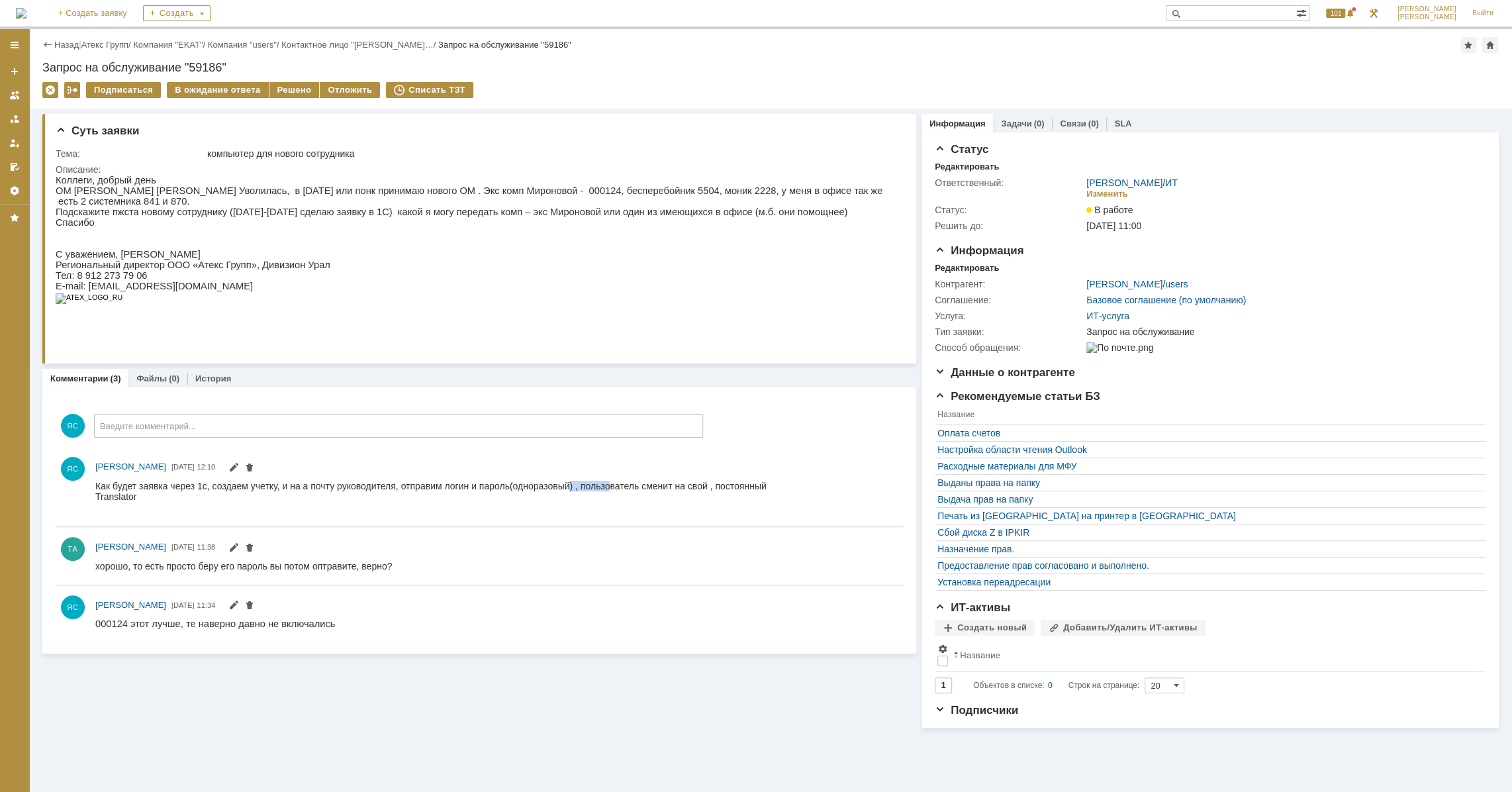
click at [570, 486] on div "Как будет заявка через 1с, создаем учетку, и на а почту руководителя, отправим …" at bounding box center [431, 496] width 671 height 32
drag, startPoint x: 664, startPoint y: 489, endPoint x: 653, endPoint y: 489, distance: 11.0
click at [653, 489] on div "Как будет заявка через 1с, создаем учетку, и на а почту руководителя, отправим …" at bounding box center [431, 496] width 671 height 32
click at [441, 511] on div at bounding box center [431, 506] width 671 height 10
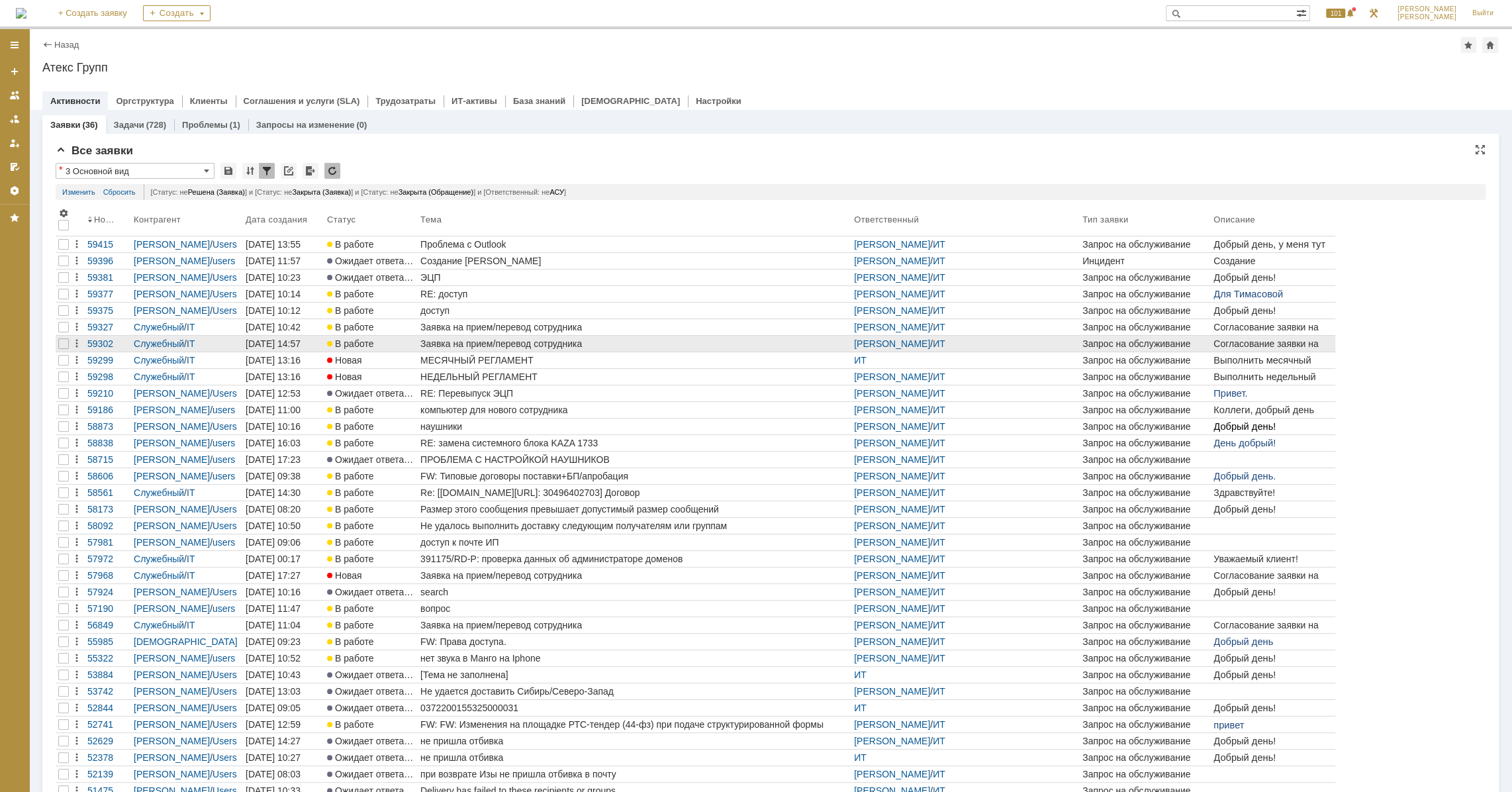
click at [521, 338] on div "Заявка на прием/перевод сотрудника" at bounding box center [635, 343] width 428 height 10
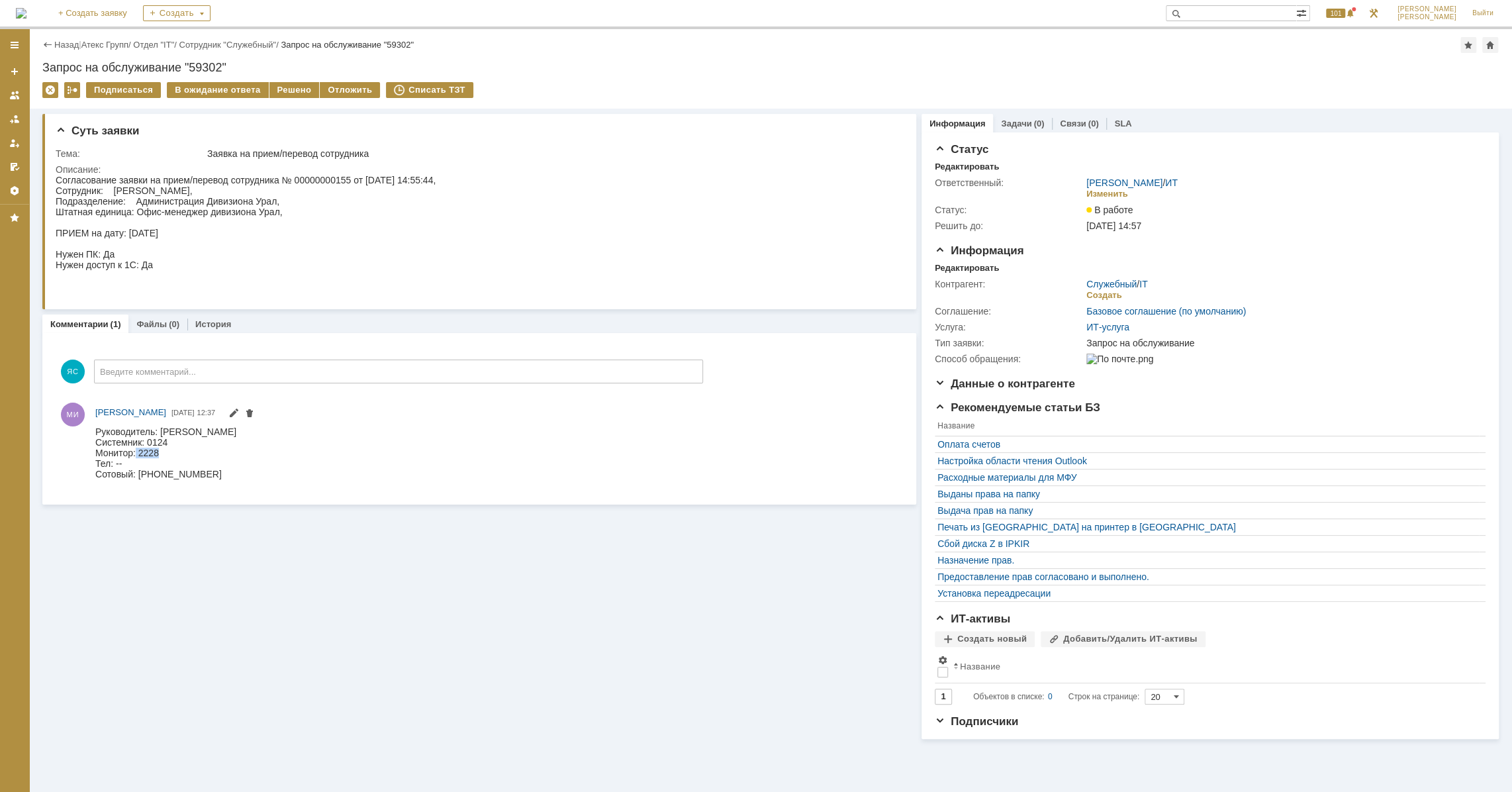
click at [159, 454] on div "Руководитель: Тихонов Андрей Александрович Системник: 0124 Монитор: 2228 Тел: -…" at bounding box center [166, 452] width 141 height 53
click at [236, 448] on div "Руководитель: Тихонов Андрей Александрович Системник: 0124 Монитор: 2228 Тел: -…" at bounding box center [166, 452] width 141 height 53
click at [413, 232] on div "Согласование заявки на прием/перевод сотрудника № 00000000155 от 29.09.2025 14:…" at bounding box center [245, 232] width 380 height 116
drag, startPoint x: 113, startPoint y: 193, endPoint x: 179, endPoint y: 188, distance: 66.2
click at [179, 188] on div "Согласование заявки на прием/перевод сотрудника № 00000000155 от 29.09.2025 14:…" at bounding box center [245, 232] width 380 height 116
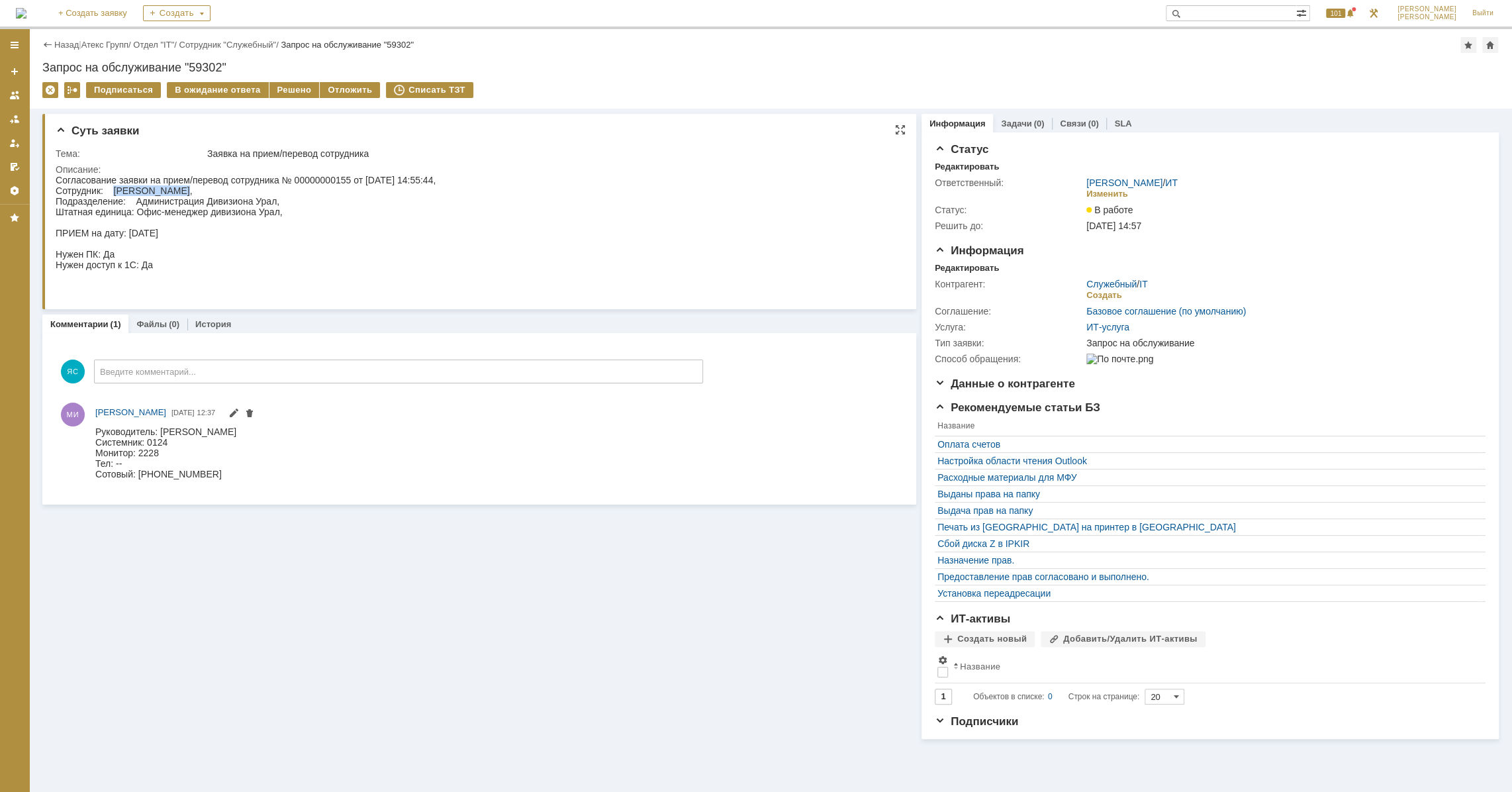
copy div "Горлова Елена"
drag, startPoint x: 159, startPoint y: 428, endPoint x: 229, endPoint y: 432, distance: 70.1
click at [229, 432] on div "Руководитель: Тихонов Андрей Александрович Системник: 0124 Монитор: 2228 Тел: -…" at bounding box center [166, 452] width 141 height 53
copy div "Тихонов Андрей"
drag, startPoint x: 140, startPoint y: 473, endPoint x: 218, endPoint y: 475, distance: 78.0
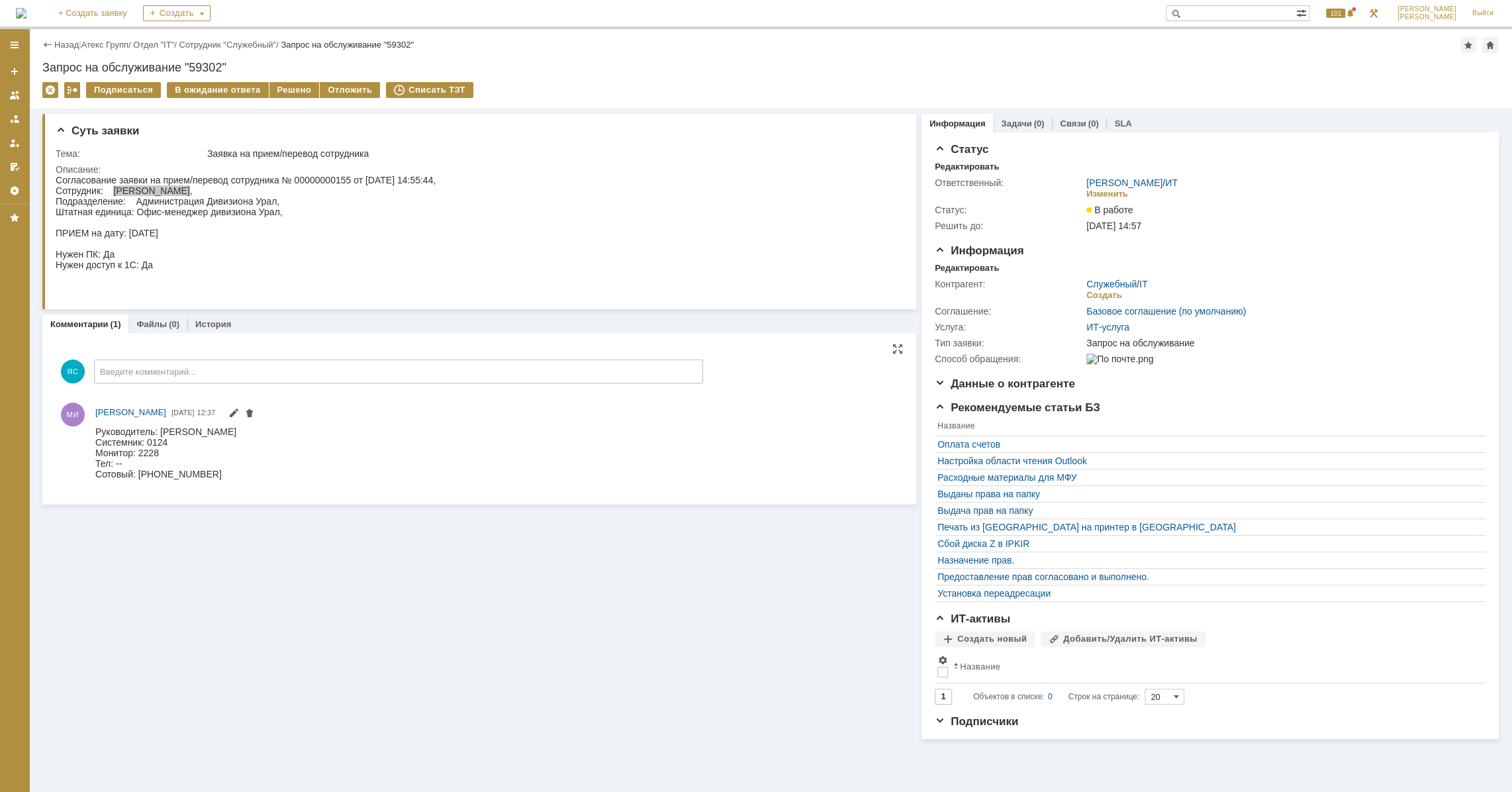
click at [218, 475] on div "Руководитель: Тихонов Андрей Александрович Системник: 0124 Монитор: 2228 Тел: -…" at bounding box center [166, 452] width 141 height 53
copy div "+7 (908) 632-92-96"
click at [221, 254] on div "Согласование заявки на прием/перевод сотрудника № 00000000155 от 29.09.2025 14:…" at bounding box center [245, 232] width 380 height 116
drag, startPoint x: 137, startPoint y: 209, endPoint x: 279, endPoint y: 216, distance: 142.2
click at [279, 216] on div "Согласование заявки на прием/перевод сотрудника № 00000000155 от 29.09.2025 14:…" at bounding box center [245, 232] width 380 height 116
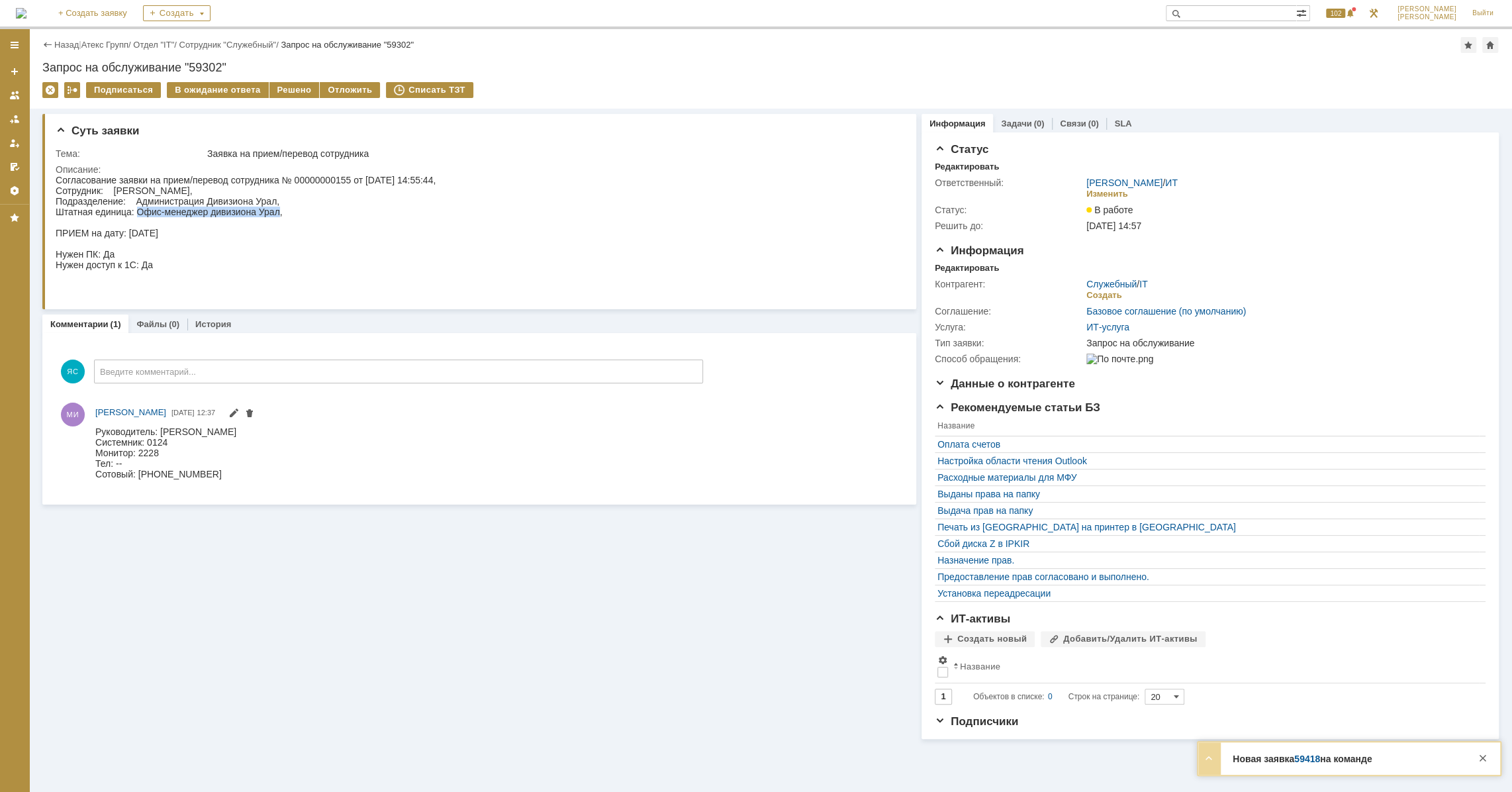
copy div "Офис-менеджер дивизиона Урал"
drag, startPoint x: 161, startPoint y: 429, endPoint x: 194, endPoint y: 429, distance: 33.0
click at [194, 429] on div "Руководитель: Тихонов Андрей Александрович Системник: 0124 Монитор: 2228 Тел: -…" at bounding box center [166, 452] width 141 height 53
copy div "Тихонов"
click at [240, 182] on div "Согласование заявки на прием/перевод сотрудника № 00000000155 от 29.09.2025 14:…" at bounding box center [245, 232] width 380 height 116
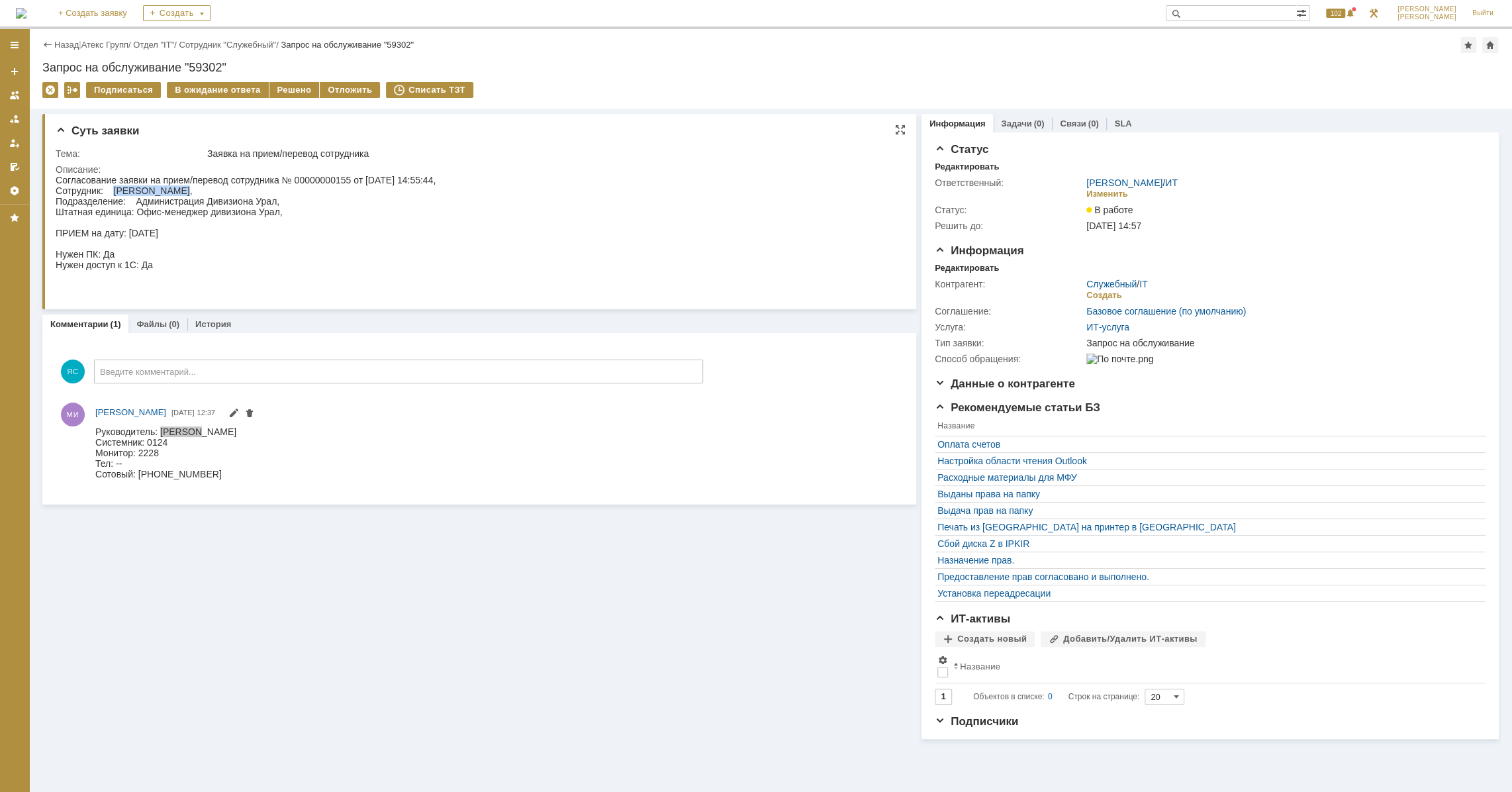
drag, startPoint x: 112, startPoint y: 188, endPoint x: 176, endPoint y: 188, distance: 64.0
click at [176, 188] on div "Согласование заявки на прием/перевод сотрудника № 00000000155 от 29.09.2025 14:…" at bounding box center [245, 232] width 380 height 116
copy div "Горлова Елена"
drag, startPoint x: 139, startPoint y: 474, endPoint x: 232, endPoint y: 477, distance: 93.0
click at [232, 477] on div "Руководитель: Тихонов Андрей Александрович Системник: 0124 Монитор: 2228 Тел: -…" at bounding box center [166, 452] width 141 height 53
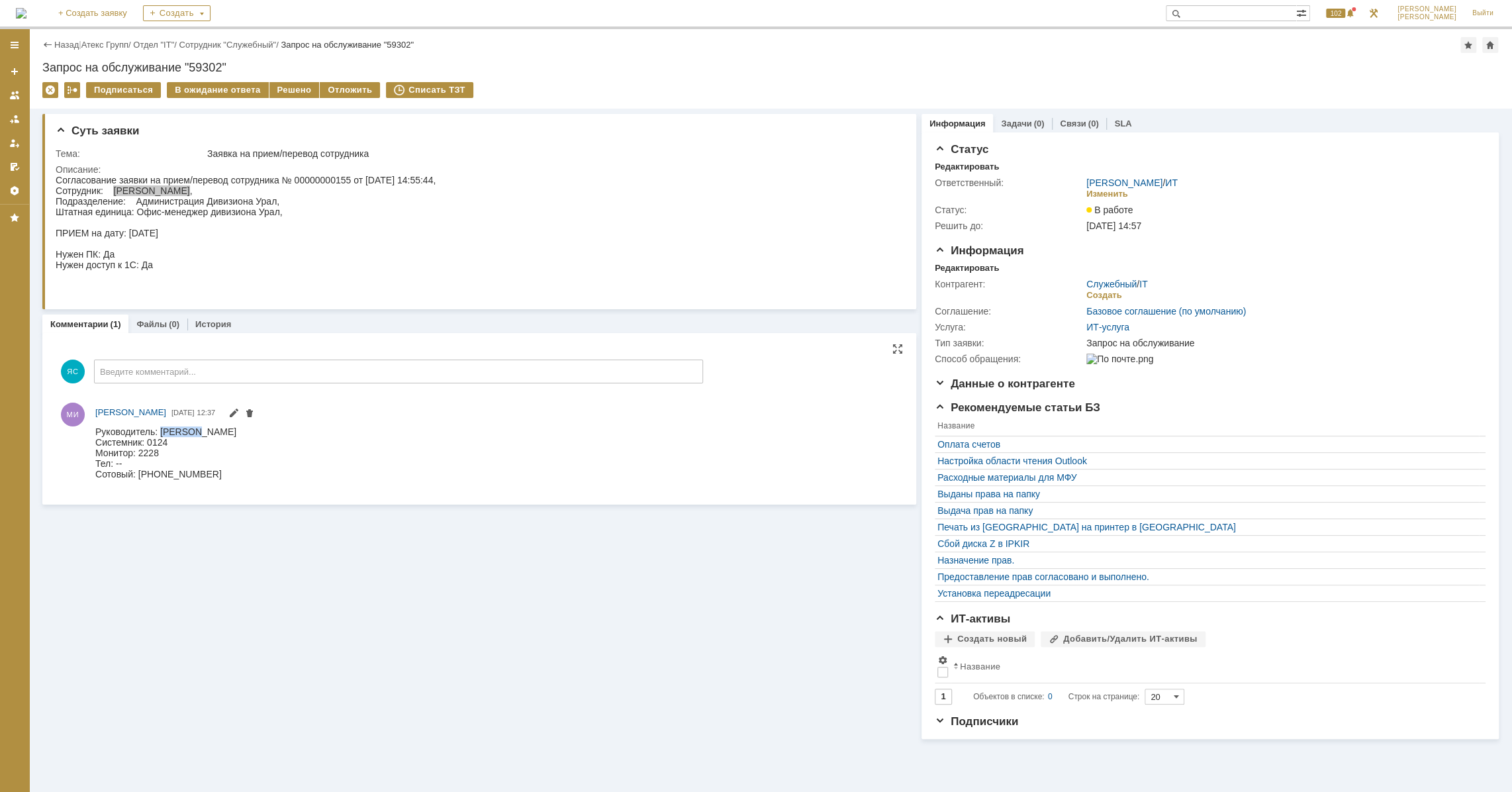
copy div "+7 (908) 632-92-96"
click at [250, 220] on div "Согласование заявки на прием/перевод сотрудника № 00000000155 от 29.09.2025 14:…" at bounding box center [245, 232] width 380 height 116
click at [184, 202] on div "Согласование заявки на прием/перевод сотрудника № 00000000155 от 29.09.2025 14:…" at bounding box center [245, 232] width 380 height 116
drag, startPoint x: 168, startPoint y: 217, endPoint x: 278, endPoint y: 213, distance: 110.1
click at [278, 213] on div "Согласование заявки на прием/перевод сотрудника № 00000000155 от 29.09.2025 14:…" at bounding box center [245, 232] width 380 height 116
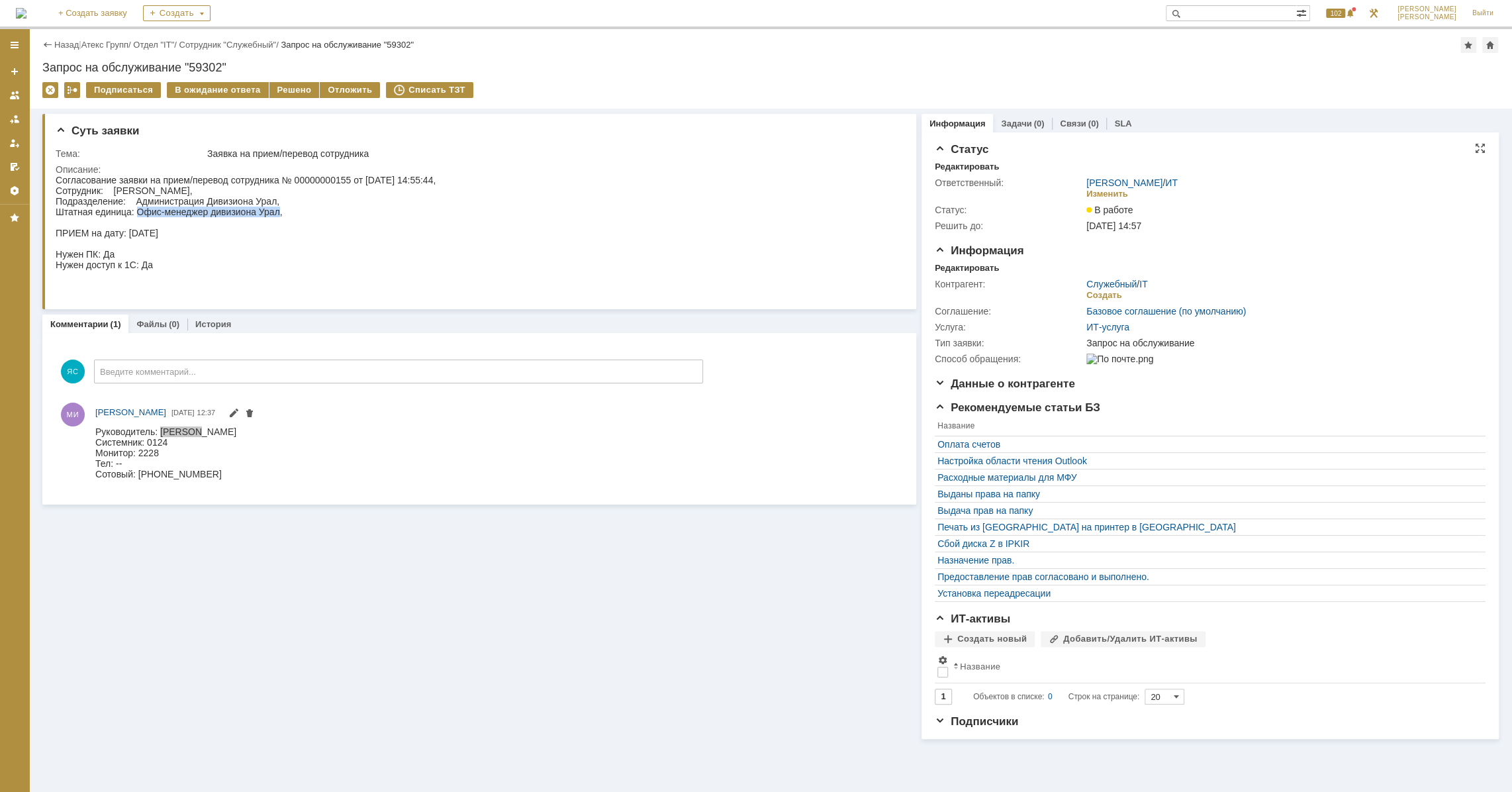
copy div "Офис-менеджер дивизиона Урал"
click at [215, 205] on div "Согласование заявки на прием/перевод сотрудника № 00000000155 от 29.09.2025 14:…" at bounding box center [245, 232] width 380 height 116
drag, startPoint x: 137, startPoint y: 200, endPoint x: 275, endPoint y: 202, distance: 138.0
click at [275, 202] on div "Согласование заявки на прием/перевод сотрудника № 00000000155 от 29.09.2025 14:…" at bounding box center [245, 232] width 380 height 116
copy div "Администрация Дивизиона Урал"
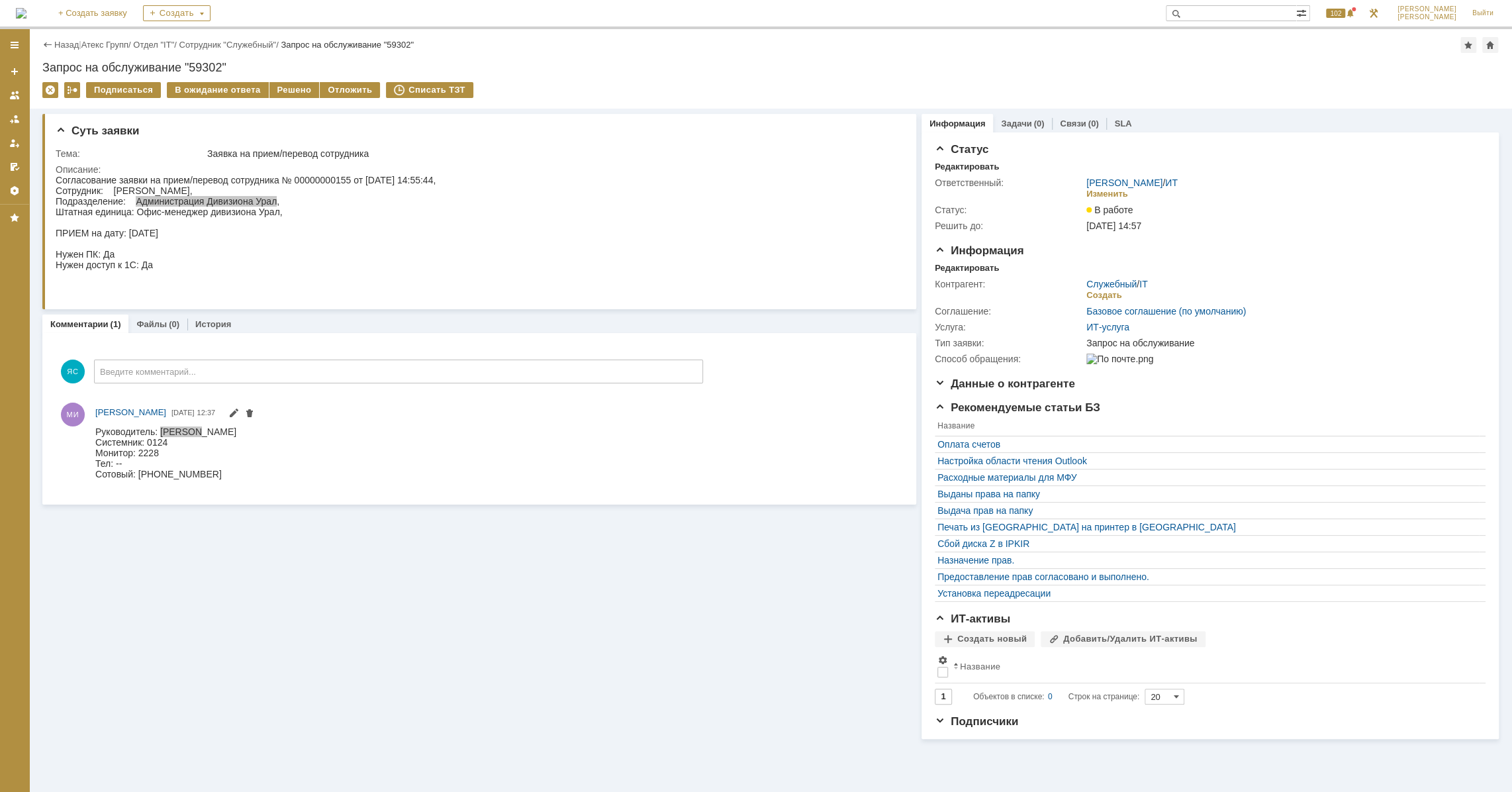
drag, startPoint x: 380, startPoint y: 576, endPoint x: 351, endPoint y: 513, distance: 69.4
click at [379, 575] on div "Суть заявки Тема: Заявка на прием/перевод сотрудника Описание: Комментарии (1) …" at bounding box center [479, 424] width 874 height 631
drag, startPoint x: 122, startPoint y: 264, endPoint x: 157, endPoint y: 268, distance: 35.2
click at [157, 268] on div "Согласование заявки на прием/перевод сотрудника № 00000000155 от 29.09.2025 14:…" at bounding box center [245, 232] width 380 height 116
click at [255, 259] on div "Согласование заявки на прием/перевод сотрудника № 00000000155 от 29.09.2025 14:…" at bounding box center [245, 232] width 380 height 116
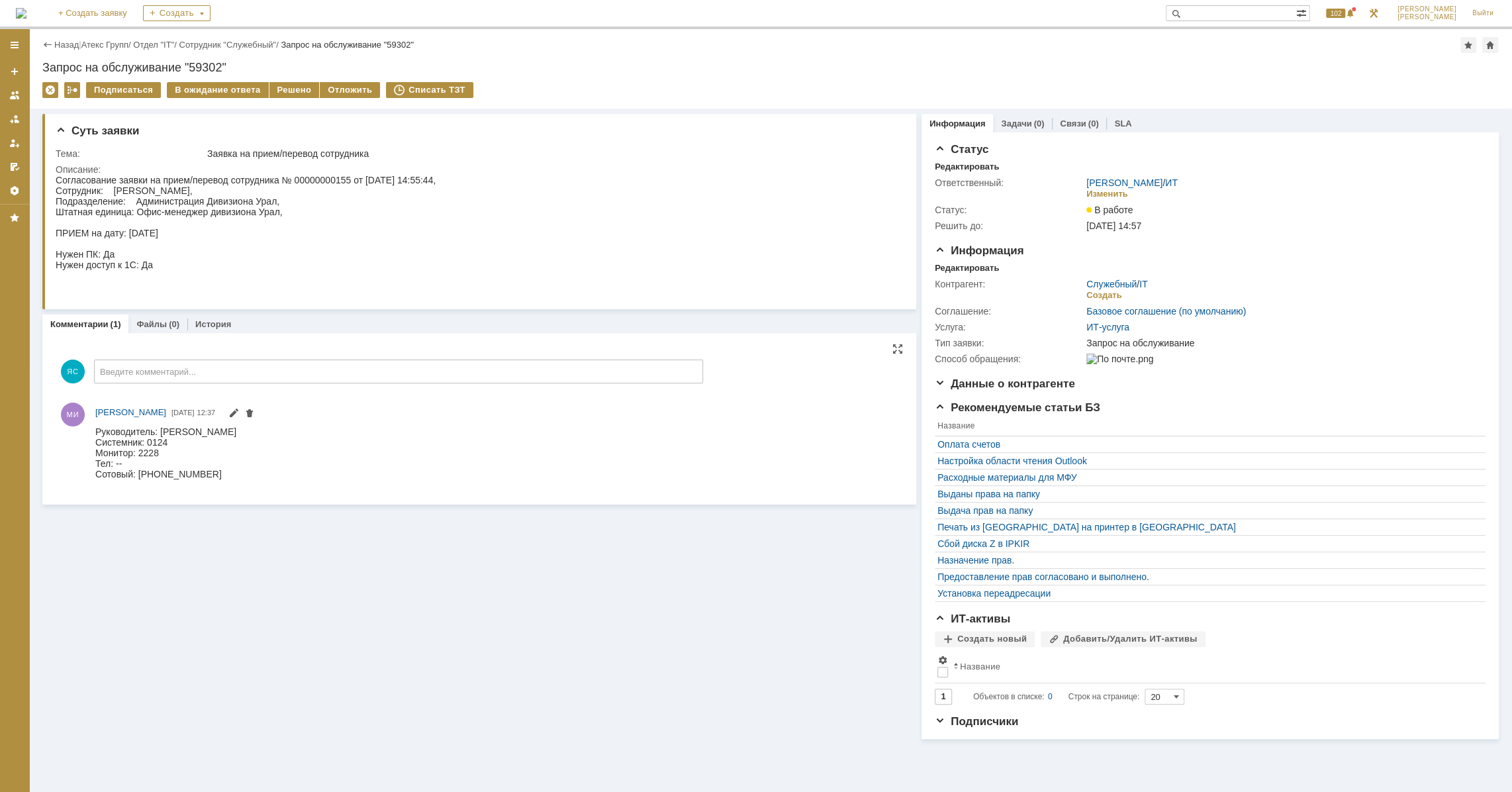
click at [150, 447] on div "Руководитель: Тихонов Андрей Александрович Системник: 0124 Монитор: 2228 Тел: -…" at bounding box center [166, 452] width 141 height 53
click at [1100, 198] on div "Изменить" at bounding box center [1107, 193] width 42 height 10
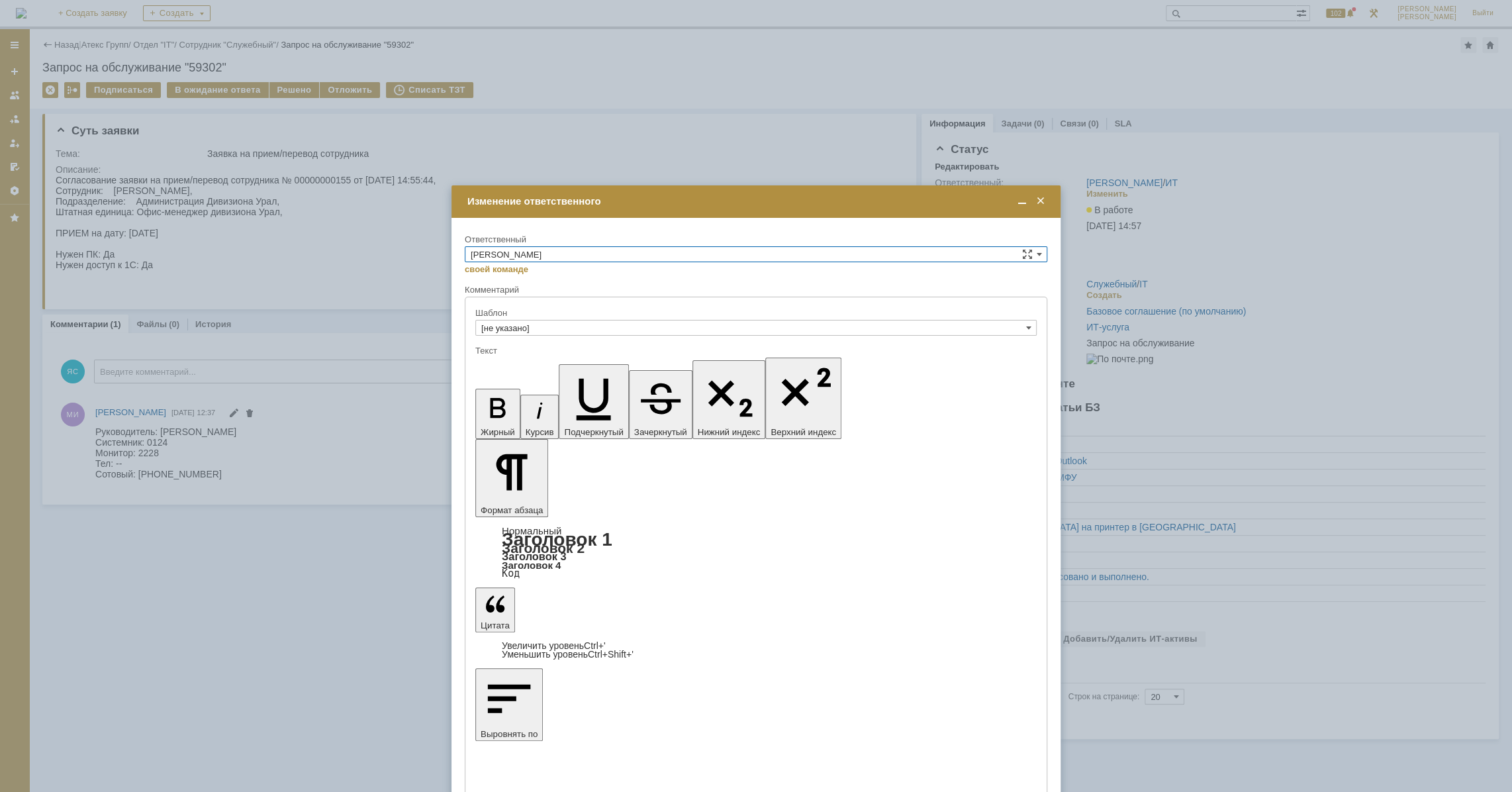
click at [562, 250] on input "[PERSON_NAME]" at bounding box center [756, 254] width 583 height 16
click at [523, 357] on div "АСУ" at bounding box center [756, 364] width 581 height 15
type input "АСУ"
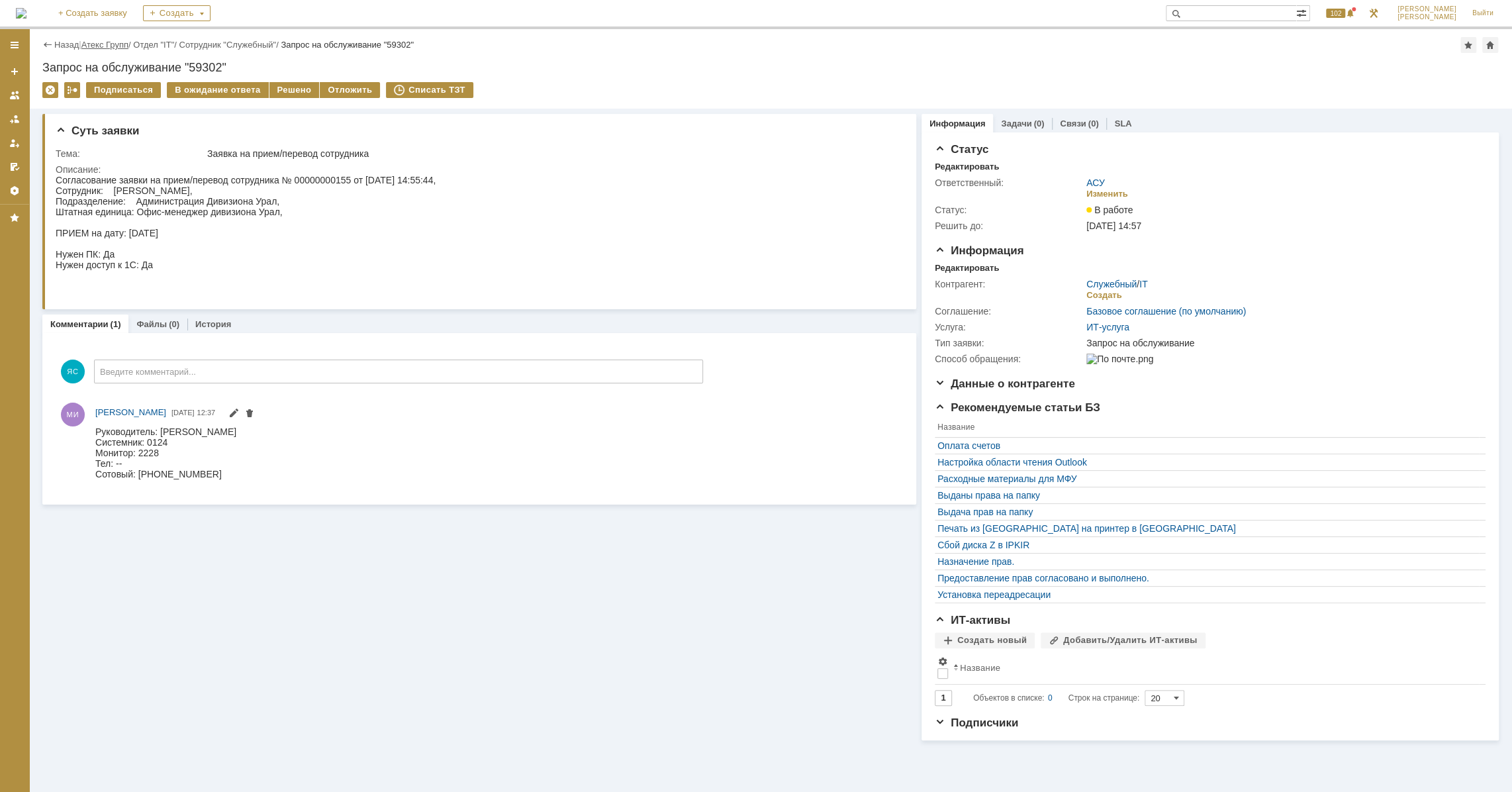
click at [104, 43] on link "Атекс Групп" at bounding box center [105, 44] width 47 height 10
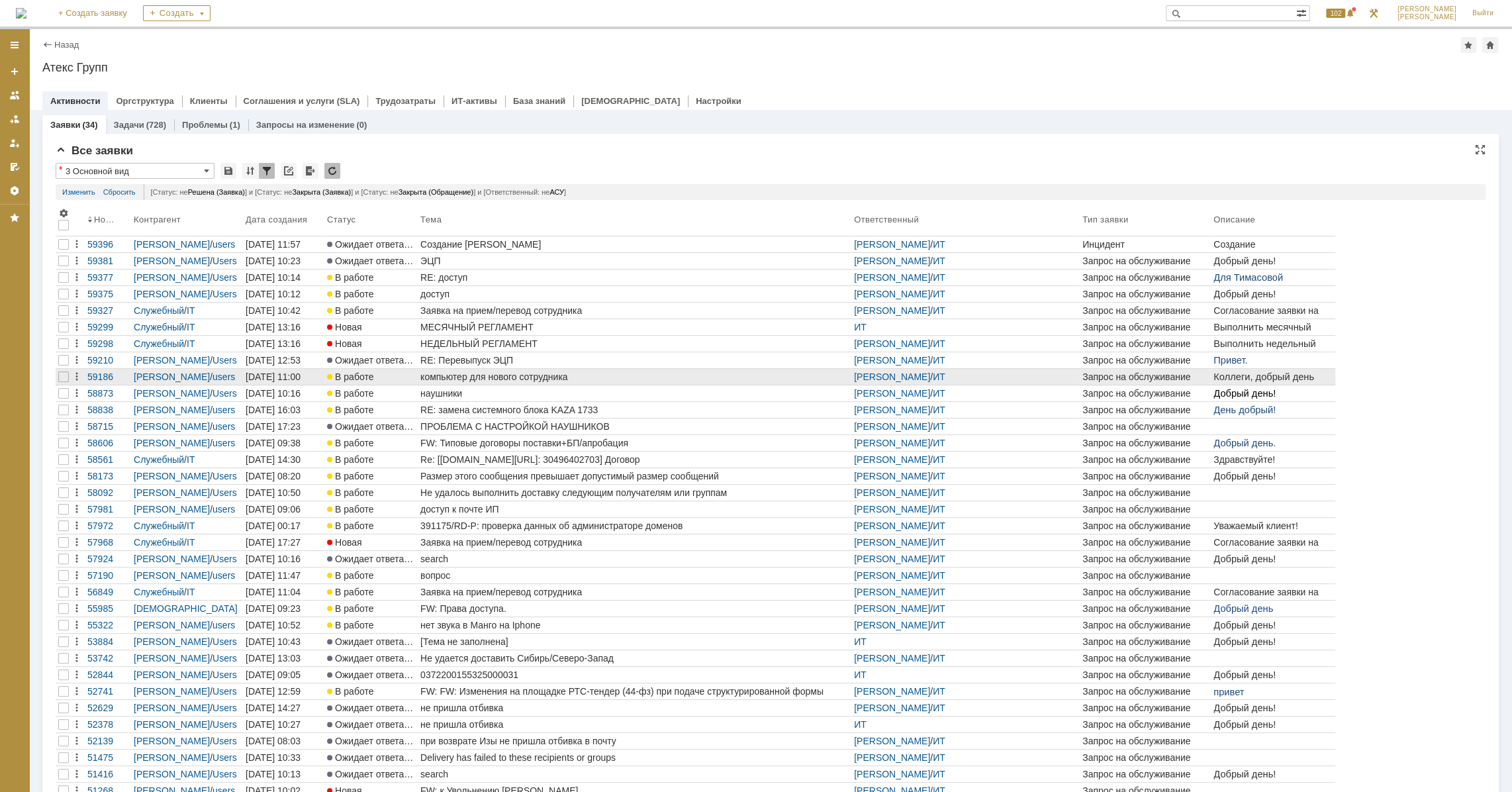
click at [494, 373] on div "компьютер для нового сотрудника" at bounding box center [635, 376] width 428 height 10
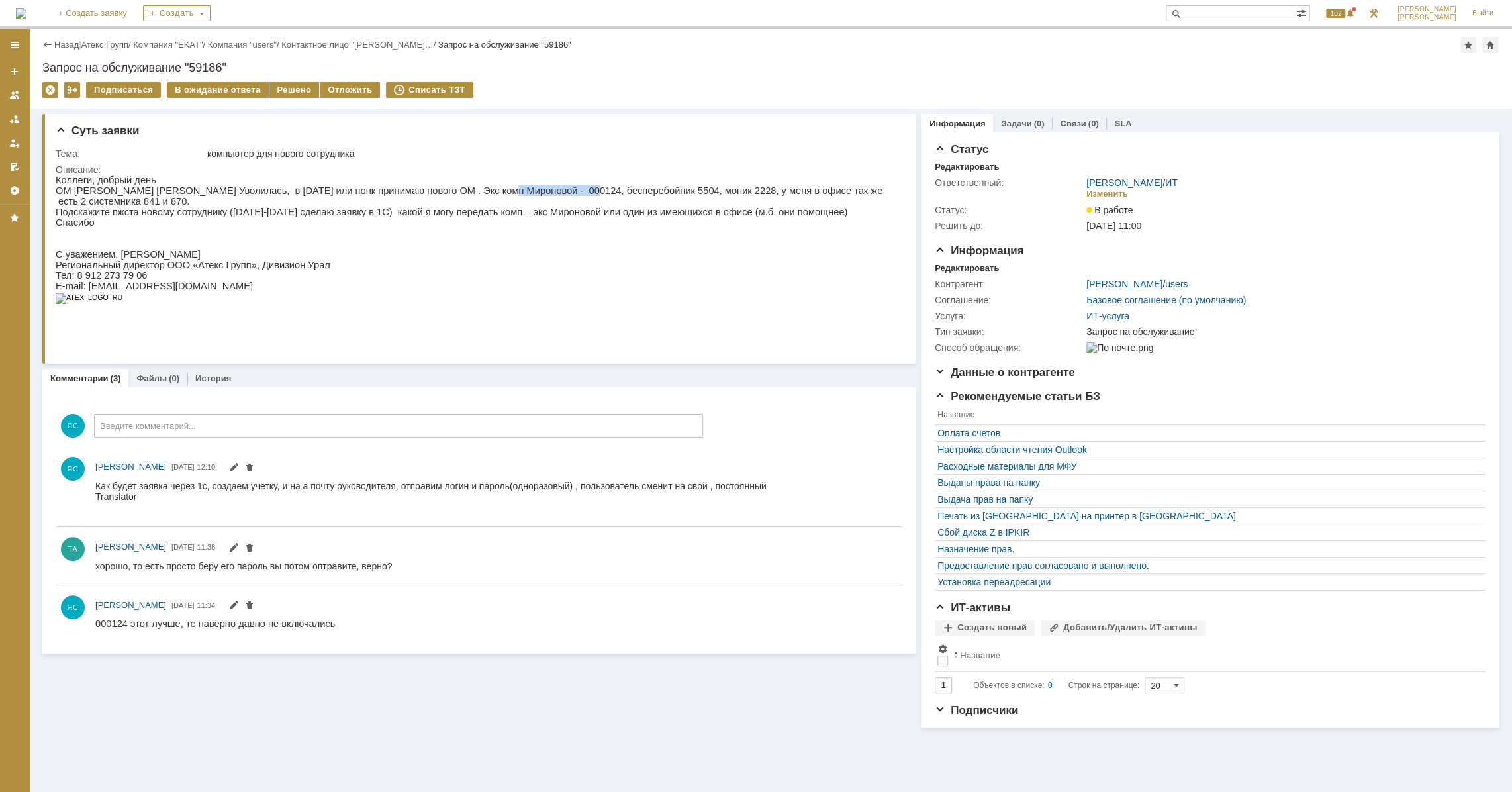
drag, startPoint x: 457, startPoint y: 194, endPoint x: 567, endPoint y: 188, distance: 110.2
click at [533, 191] on p "ОМ Миронова Я. Уволилась, в пятницу или понк принимаю нового ОМ . Экс комп Миро…" at bounding box center [475, 196] width 841 height 22
click at [567, 188] on p "ОМ Миронова Я. Уволилась, в пятницу или понк принимаю нового ОМ . Экс комп Миро…" at bounding box center [475, 196] width 841 height 22
drag, startPoint x: 310, startPoint y: 484, endPoint x: 355, endPoint y: 484, distance: 45.0
click at [355, 484] on div "Как будет заявка через 1с, создаем учетку, и на а почту руководителя, отправим …" at bounding box center [431, 496] width 671 height 32
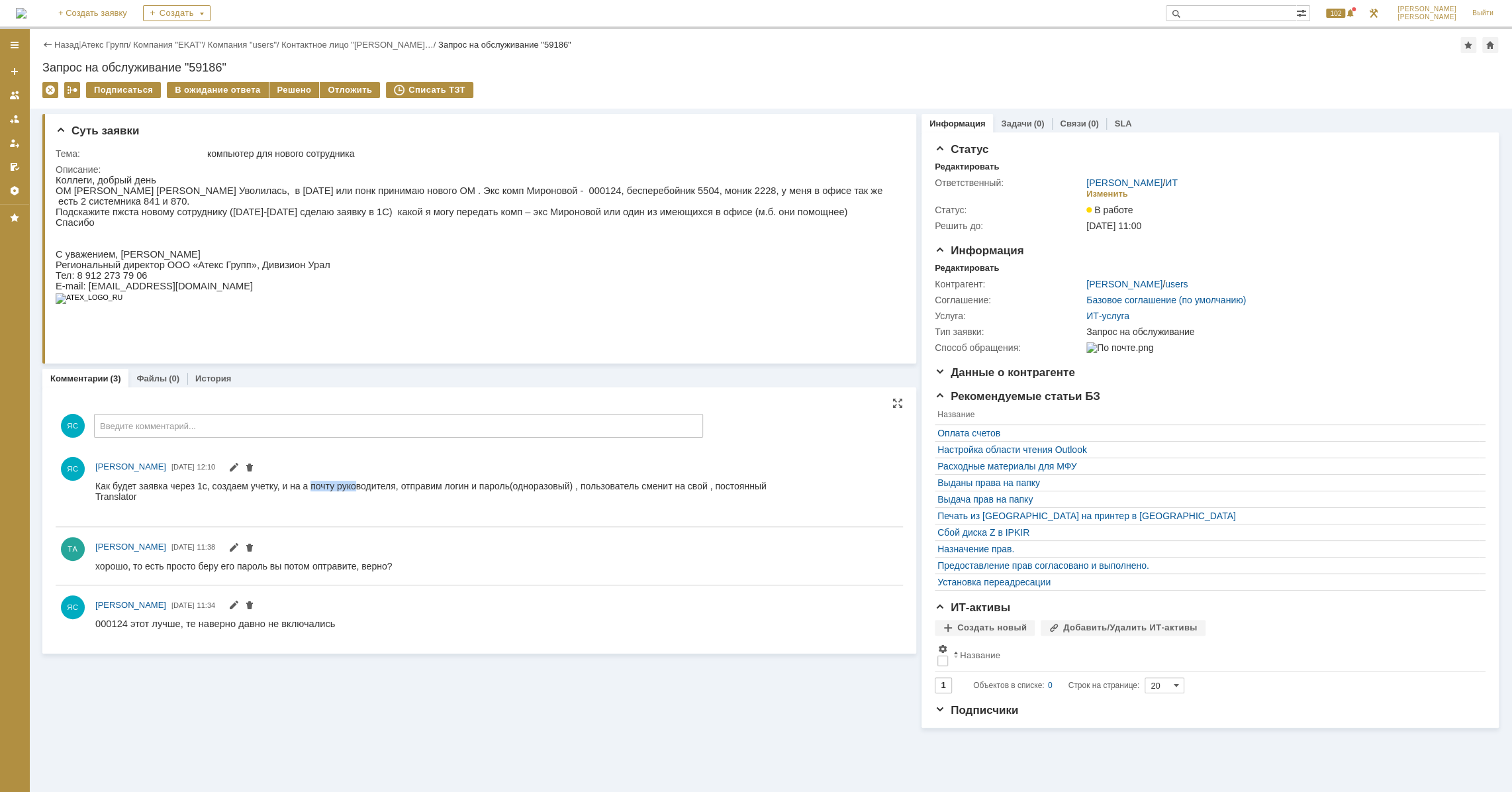
click at [357, 481] on div "Как будет заявка через 1с, создаем учетку, и на а почту руководителя, отправим …" at bounding box center [431, 496] width 671 height 32
click at [700, 477] on div "ЯС Яковлев Сергей 23.09.2025 12:10" at bounding box center [479, 486] width 847 height 68
click at [700, 480] on div "Как будет заявка через 1с, создаем учетку, и на а почту руководителя, отправим …" at bounding box center [431, 496] width 671 height 32
drag, startPoint x: 111, startPoint y: 496, endPoint x: 120, endPoint y: 493, distance: 9.5
click at [120, 493] on div "Translator" at bounding box center [431, 495] width 671 height 10
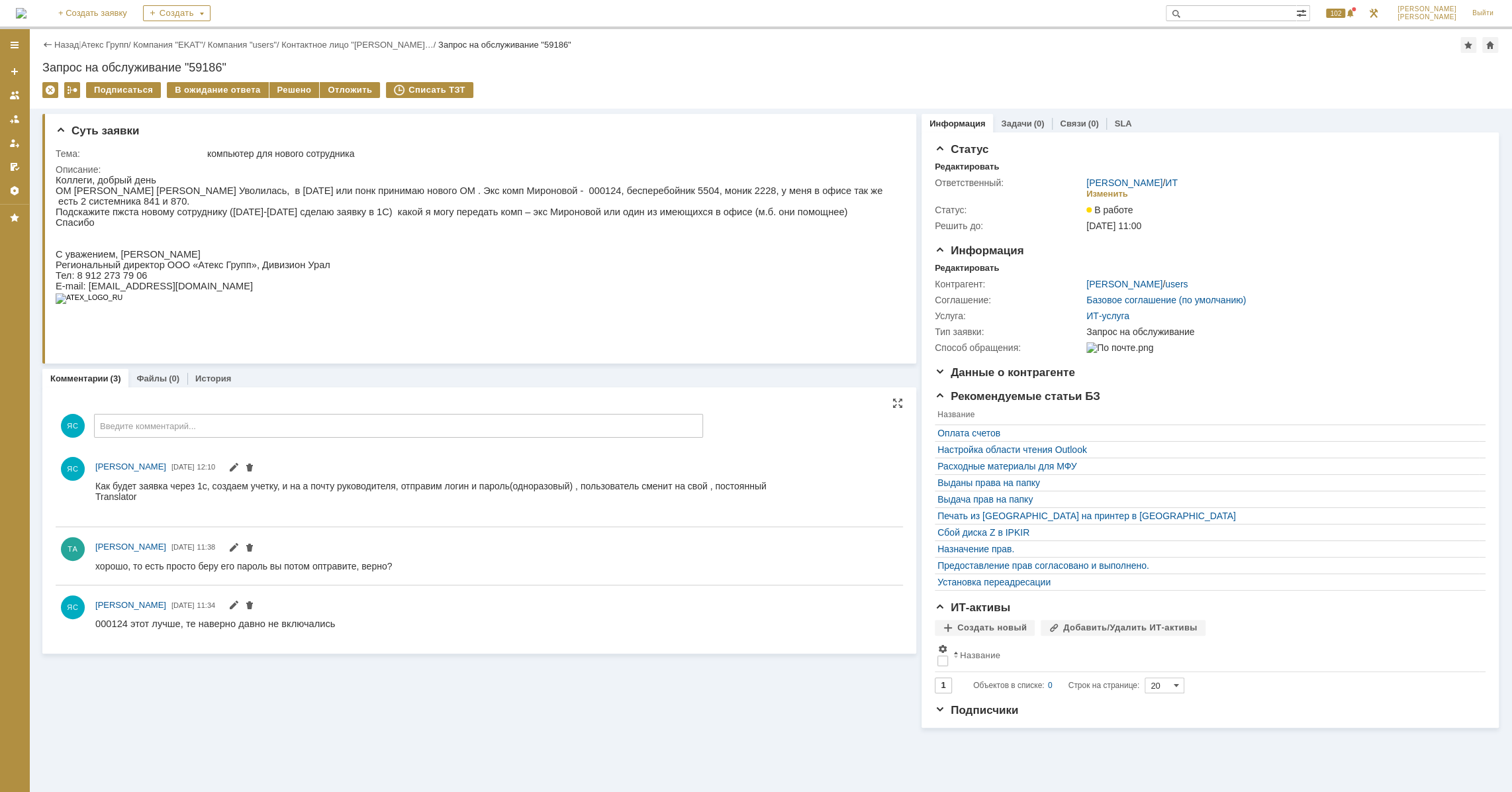
click at [122, 493] on div "Translator" at bounding box center [431, 495] width 671 height 10
drag, startPoint x: 132, startPoint y: 497, endPoint x: 323, endPoint y: 495, distance: 191.0
click at [227, 501] on div "Как будет заявка через 1с, создаем учетку, и на а почту руководителя, отправим …" at bounding box center [431, 496] width 671 height 32
click at [337, 492] on div "Translator" at bounding box center [431, 495] width 671 height 10
drag, startPoint x: 114, startPoint y: 501, endPoint x: 105, endPoint y: 498, distance: 9.5
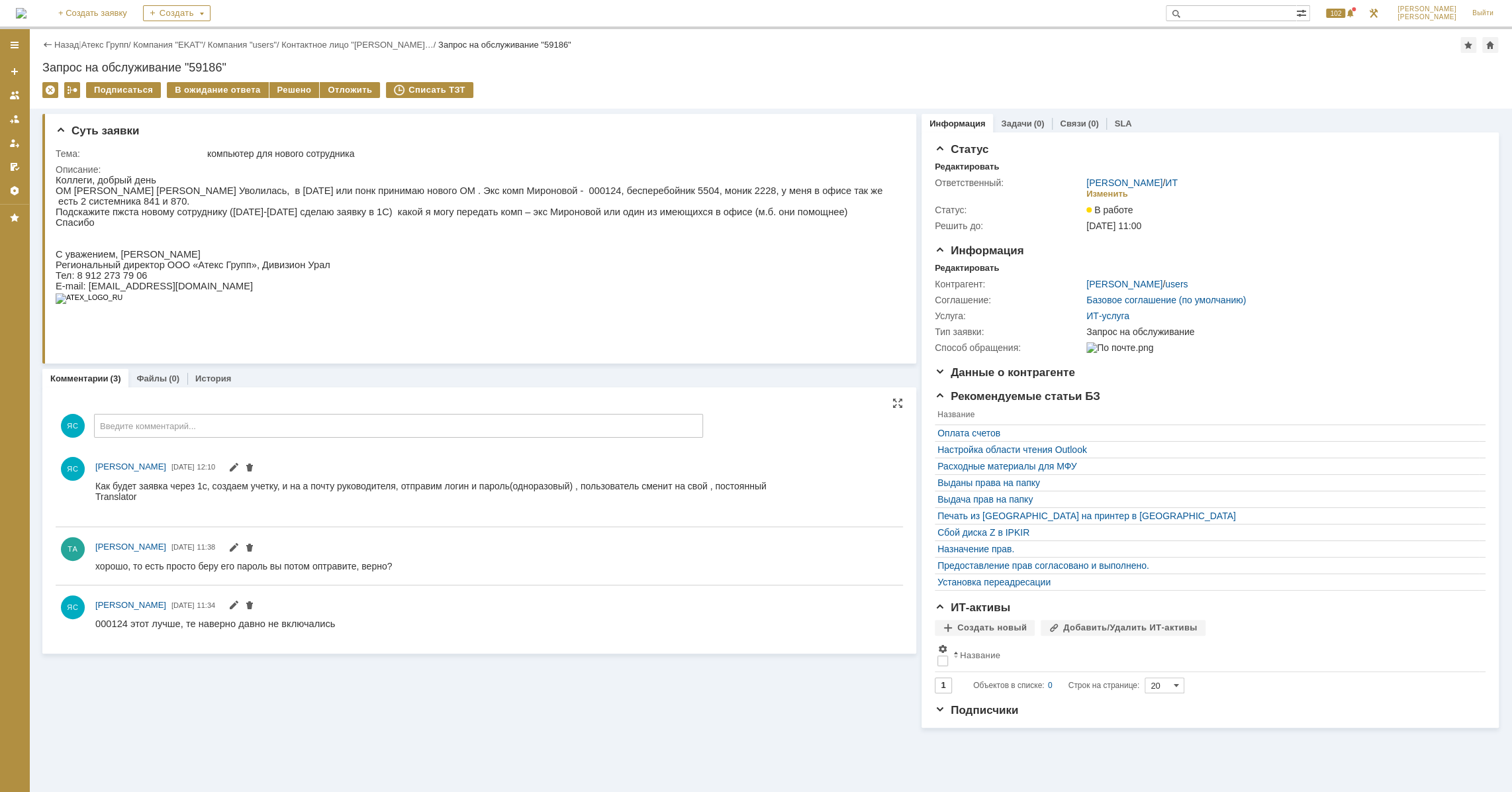
click at [132, 498] on div "Как будет заявка через 1с, создаем учетку, и на а почту руководителя, отправим …" at bounding box center [431, 496] width 671 height 32
click at [105, 498] on div "Translator" at bounding box center [431, 495] width 671 height 10
drag, startPoint x: 100, startPoint y: 498, endPoint x: 109, endPoint y: 498, distance: 9.0
click at [109, 498] on div "Translator" at bounding box center [431, 495] width 671 height 10
click at [110, 498] on div "Translator" at bounding box center [431, 495] width 671 height 10
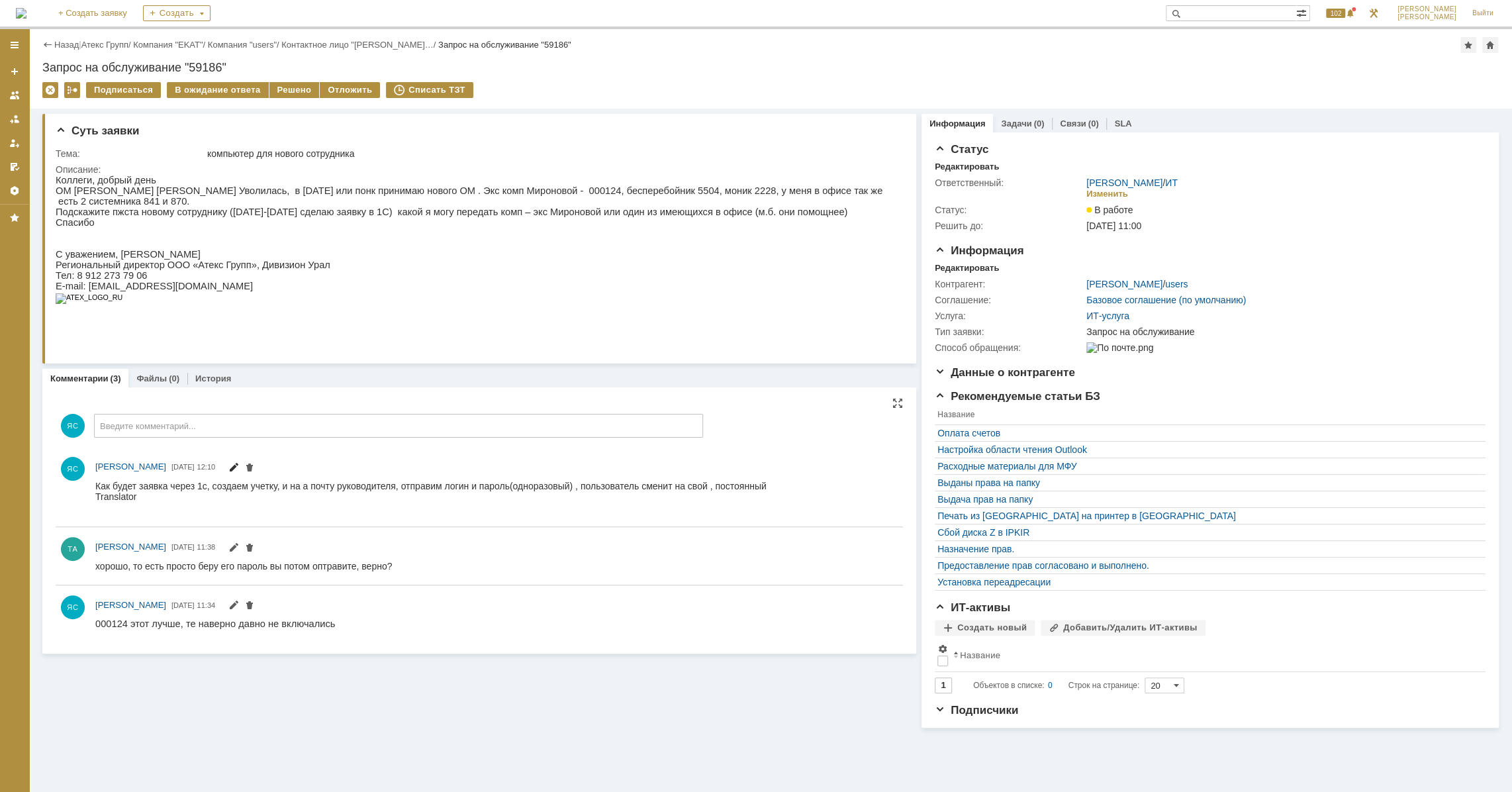
click at [245, 465] on span at bounding box center [239, 466] width 32 height 10
click at [239, 465] on span at bounding box center [233, 468] width 10 height 10
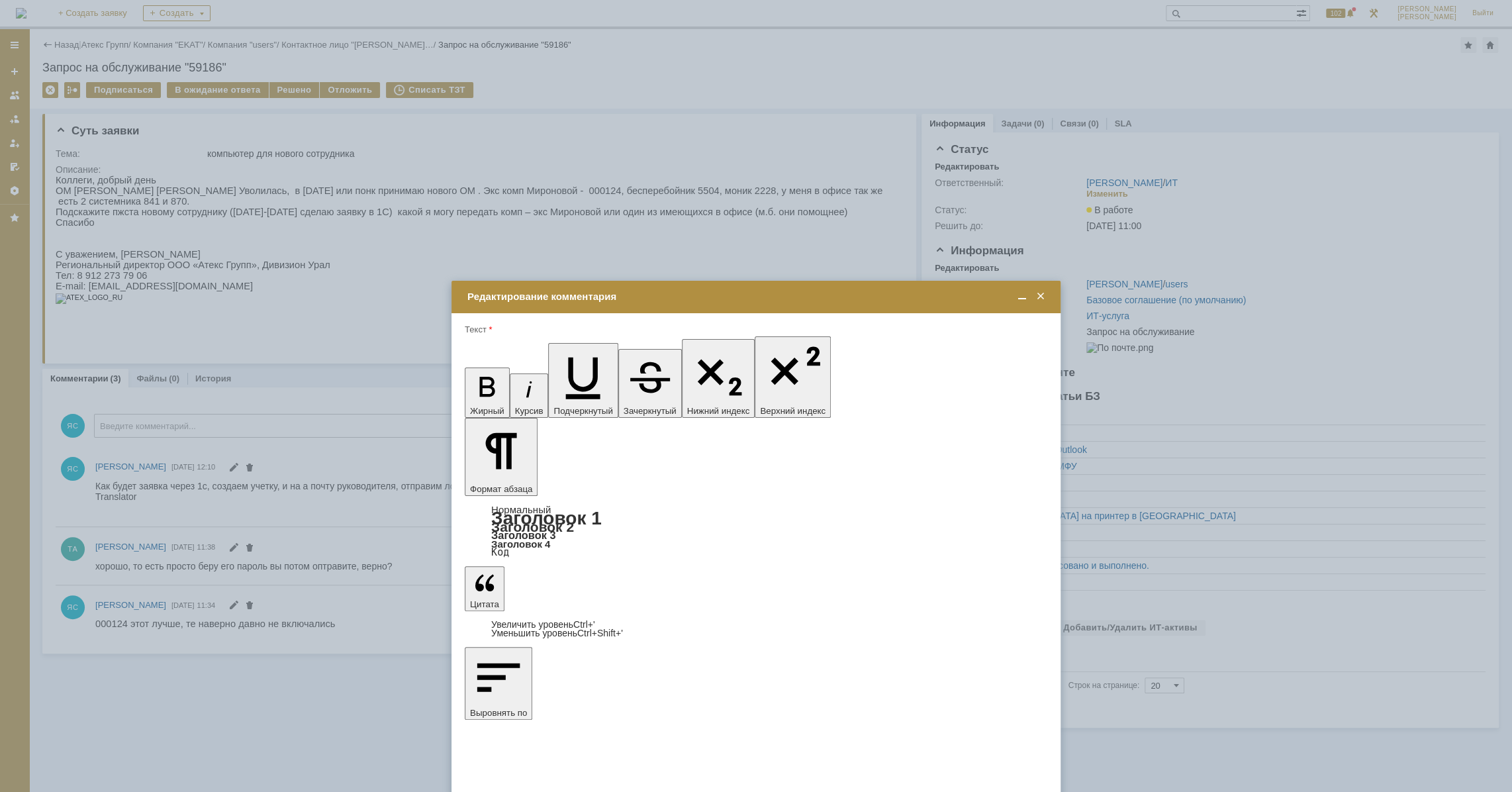
drag, startPoint x: 604, startPoint y: 3903, endPoint x: 777, endPoint y: 3892, distance: 173.3
click at [1039, 296] on span at bounding box center [1040, 296] width 13 height 12
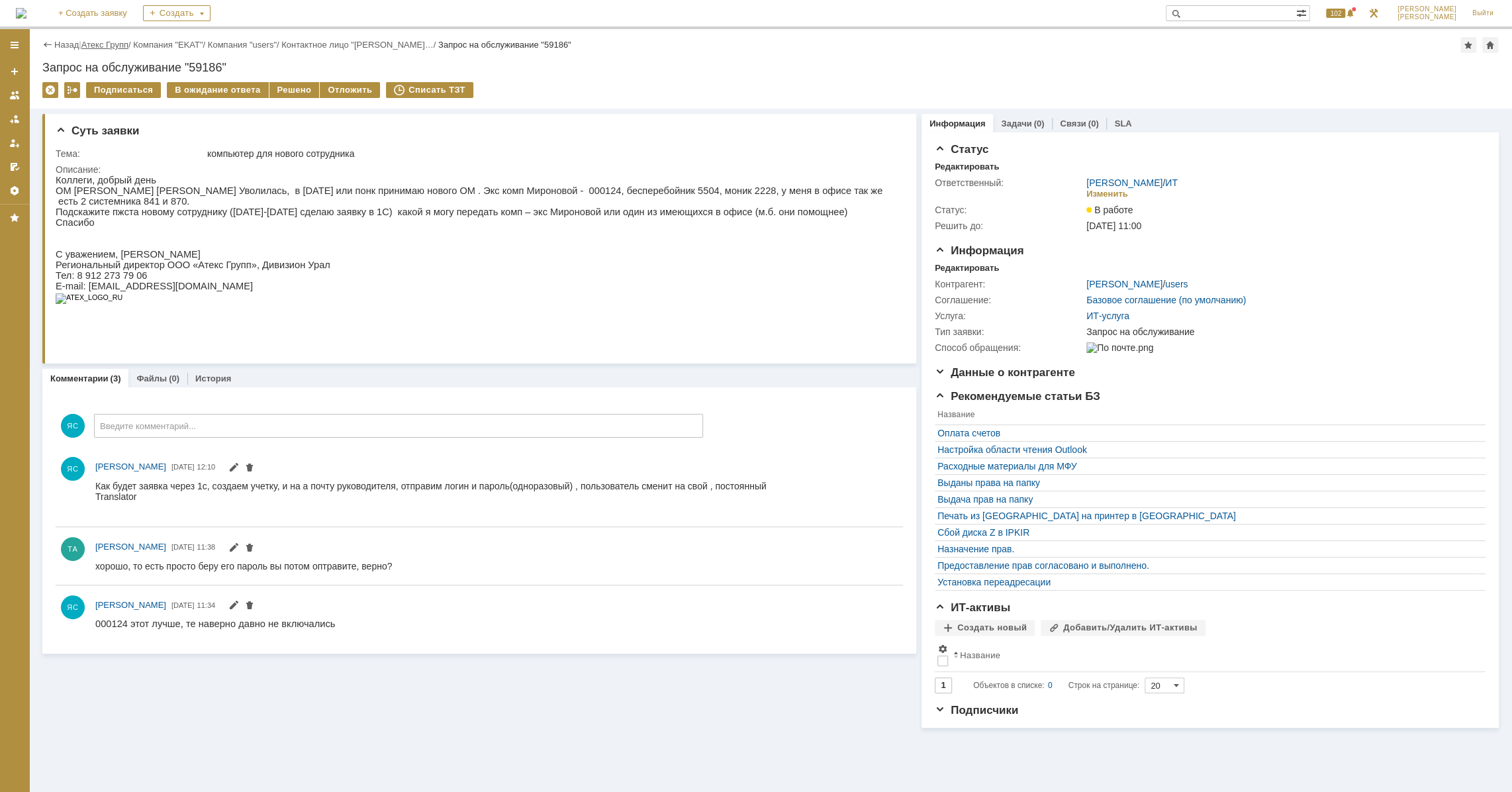
click at [122, 44] on link "Атекс Групп" at bounding box center [105, 44] width 47 height 10
